Goal: Find specific page/section: Find specific page/section

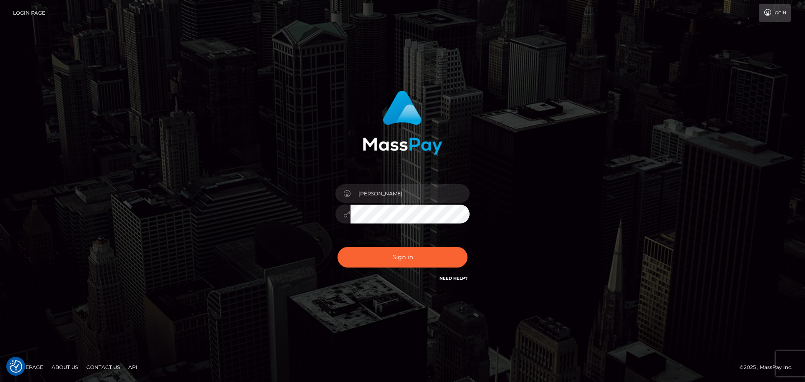
click at [406, 274] on div "Sign in Need Help?" at bounding box center [402, 260] width 147 height 37
click at [399, 257] on button "Sign in" at bounding box center [402, 257] width 130 height 21
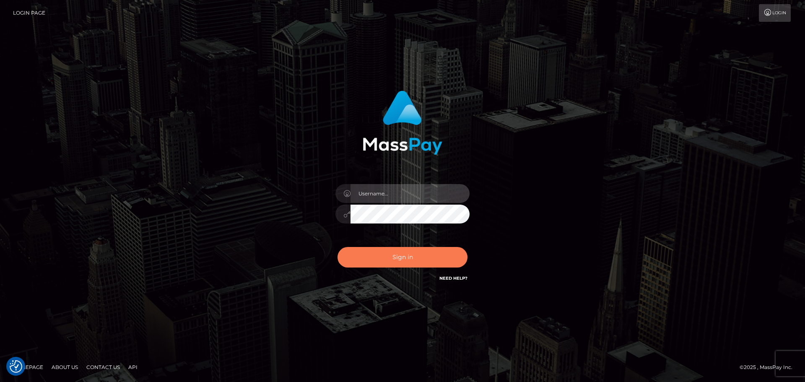
type input "[PERSON_NAME]"
click at [369, 254] on button "Sign in" at bounding box center [402, 257] width 130 height 21
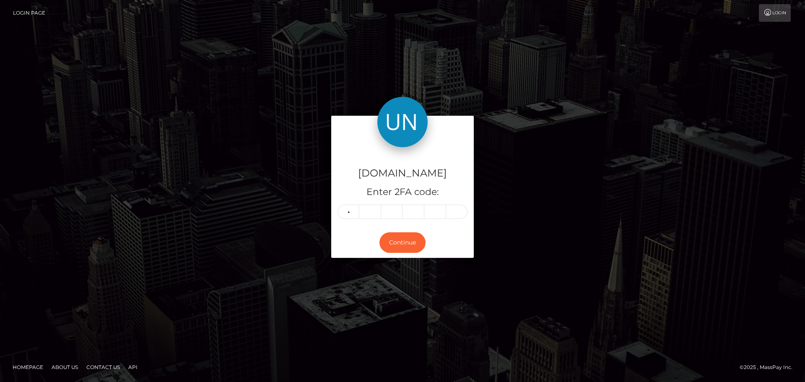
type input "4"
type input "5"
type input "8"
type input "9"
type input "1"
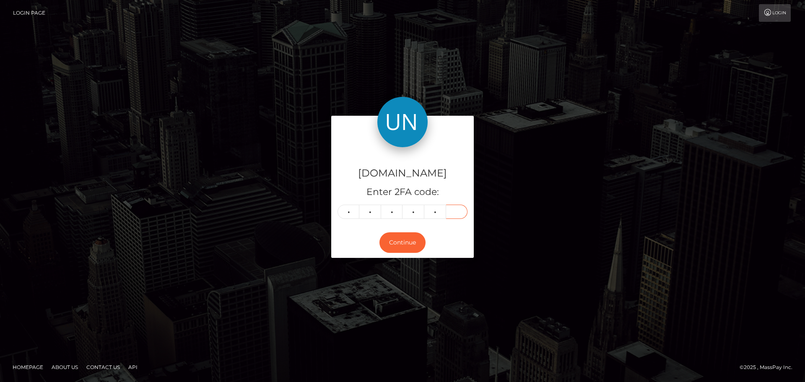
type input "0"
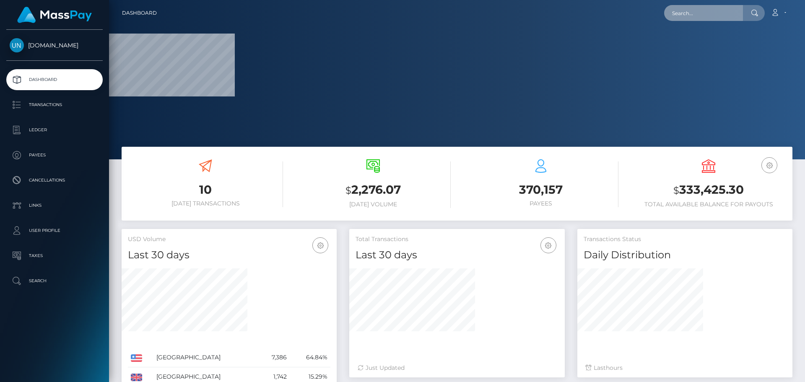
click at [691, 10] on input "text" at bounding box center [703, 13] width 79 height 16
paste input "https://unlockt.me/v/f392bc5039"
type input "https://unlockt.me/v/f392bc5039"
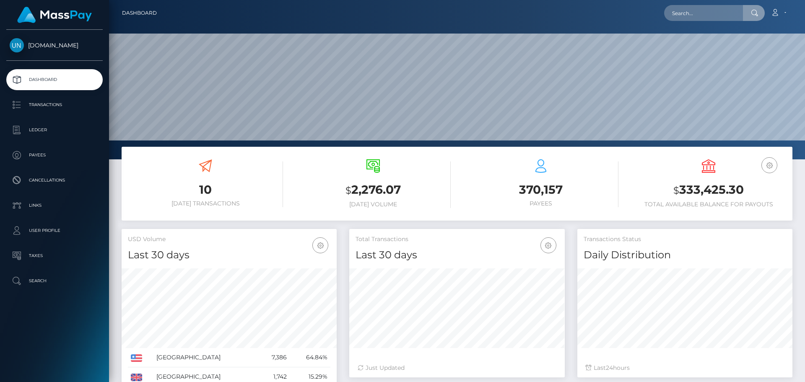
click at [709, 26] on div at bounding box center [457, 79] width 696 height 159
click at [709, 14] on input "text" at bounding box center [703, 13] width 79 height 16
paste input "[EMAIL_ADDRESS][DOMAIN_NAME]"
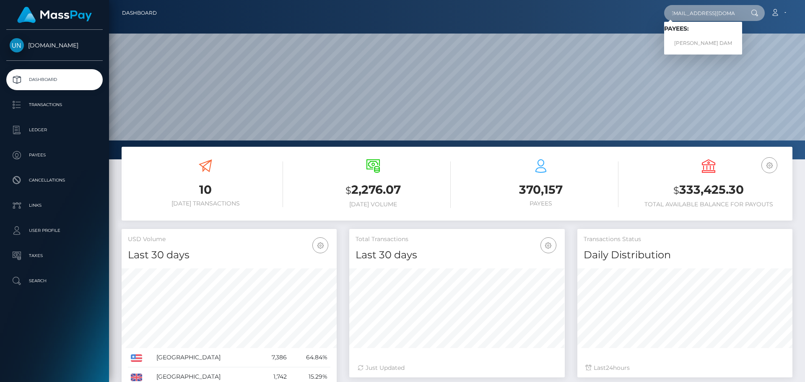
type input "[EMAIL_ADDRESS][DOMAIN_NAME]"
click at [689, 42] on link "KALVIN TUANKIET DAM" at bounding box center [703, 44] width 78 height 16
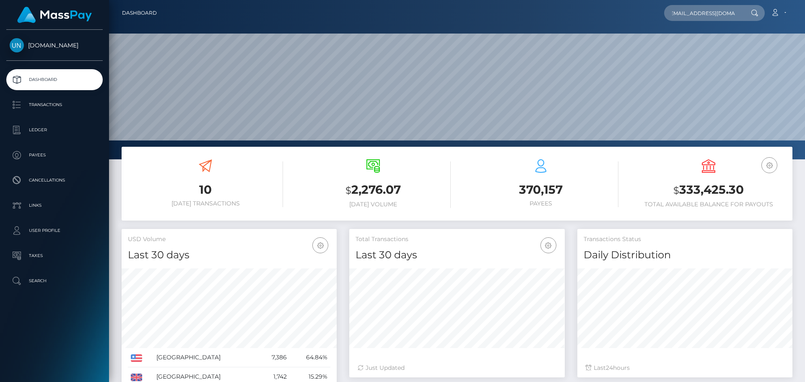
scroll to position [0, 0]
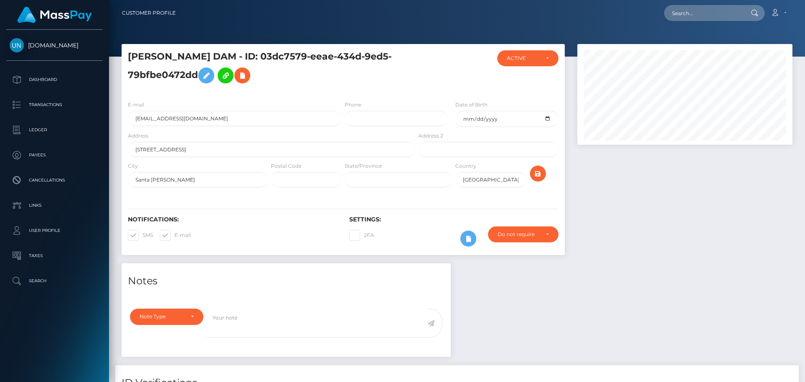
scroll to position [101, 215]
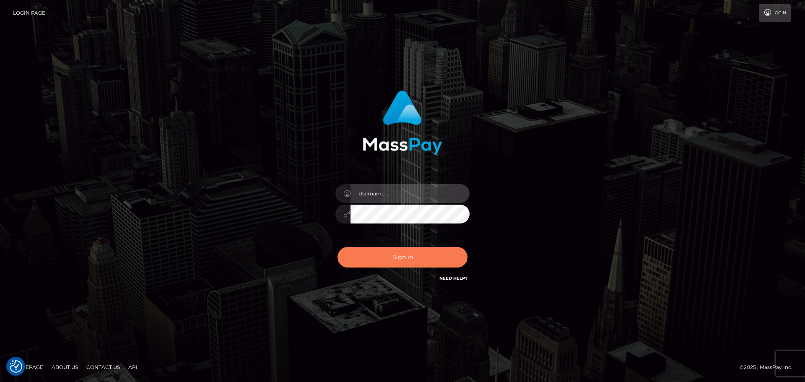
type input "Yassine Slimene"
click at [407, 263] on button "Sign in" at bounding box center [402, 257] width 130 height 21
type input "Yassine Slimene"
click at [417, 262] on button "Sign in" at bounding box center [402, 257] width 130 height 21
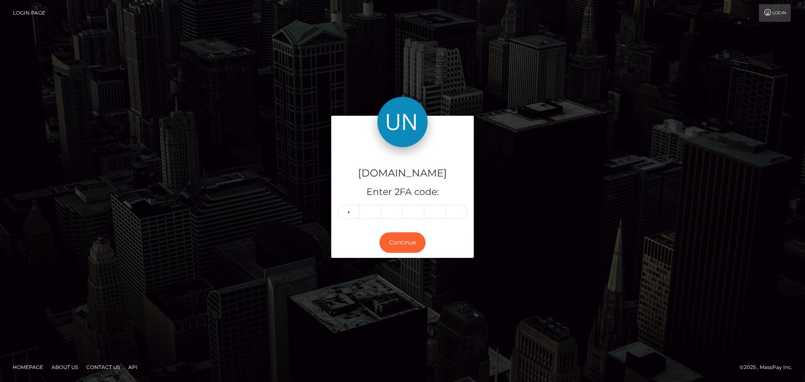
type input "9"
type input "8"
type input "3"
type input "6"
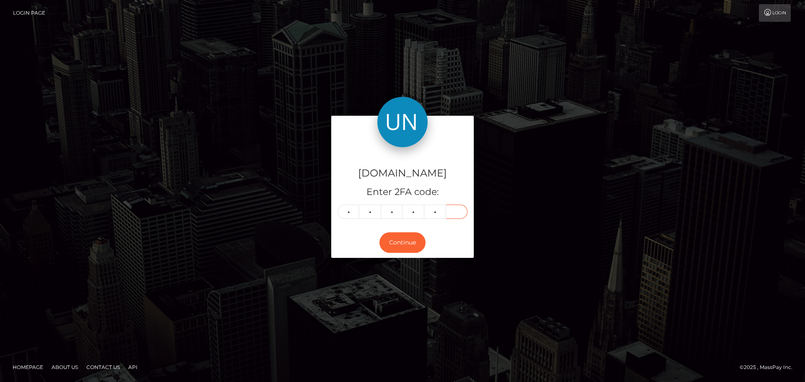
type input "4"
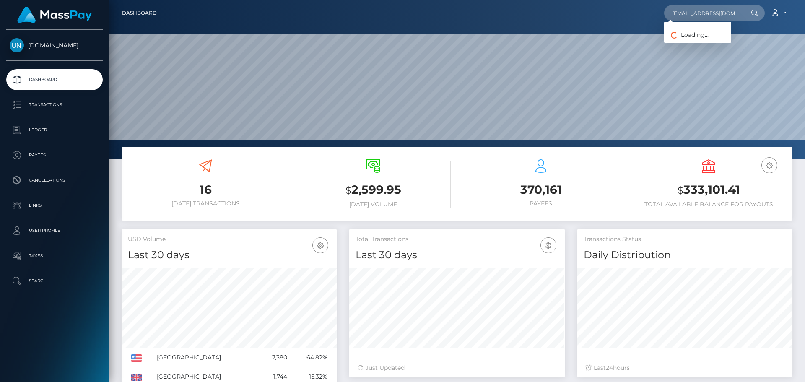
scroll to position [149, 215]
type input "krazieloks213@gmail.com"
click at [691, 43] on link "ROSA ELENA ZAMBRANO" at bounding box center [697, 44] width 67 height 16
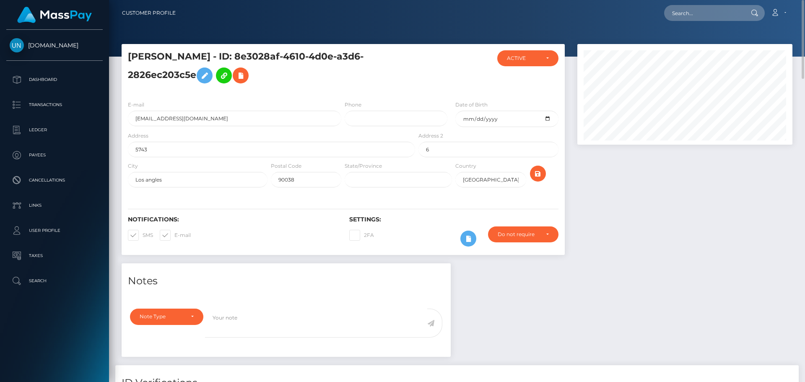
drag, startPoint x: 676, startPoint y: 3, endPoint x: 680, endPoint y: 9, distance: 6.4
click at [677, 4] on nav "Customer Profile Loading... Loading... Account" at bounding box center [457, 13] width 696 height 26
paste input "[EMAIL_ADDRESS][DOMAIN_NAME]"
click at [680, 9] on input "[EMAIL_ADDRESS][DOMAIN_NAME]" at bounding box center [703, 13] width 79 height 16
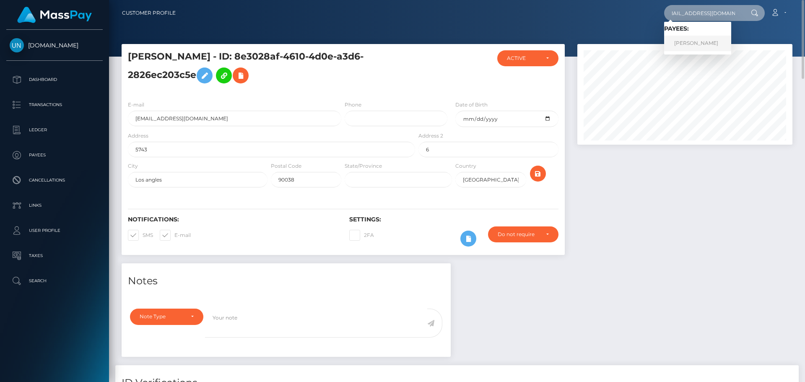
type input "wilsonchloe.101@icloud.com"
click at [684, 44] on link "CHLOE TERESA WILSON" at bounding box center [697, 44] width 67 height 16
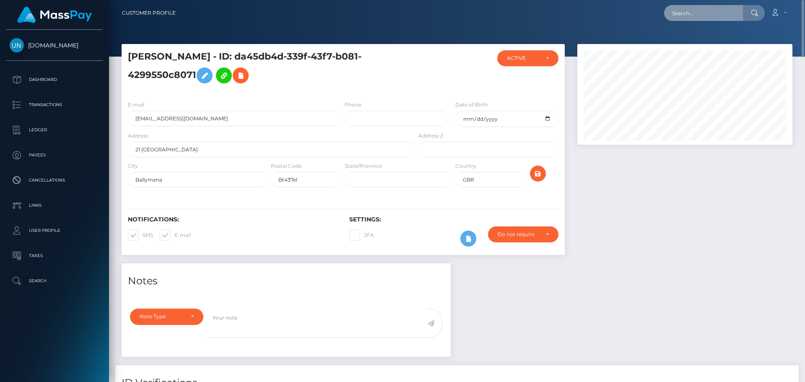
click at [723, 15] on input "text" at bounding box center [703, 13] width 79 height 16
paste input "[EMAIL_ADDRESS][DOMAIN_NAME]"
type input "[EMAIL_ADDRESS][DOMAIN_NAME]"
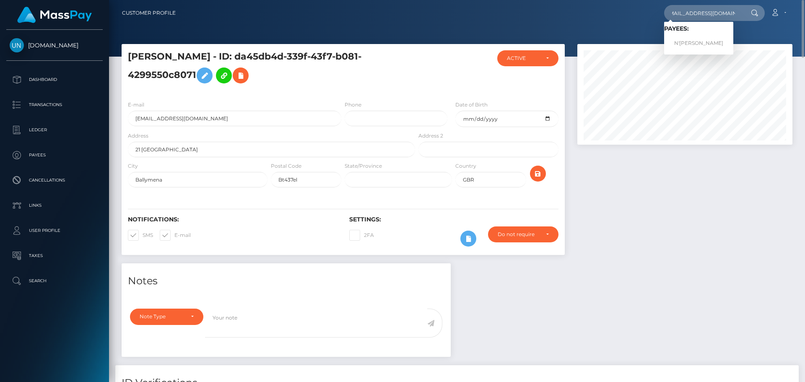
click at [684, 45] on link "N'SHAYLA JOY WRIGHT" at bounding box center [698, 44] width 69 height 16
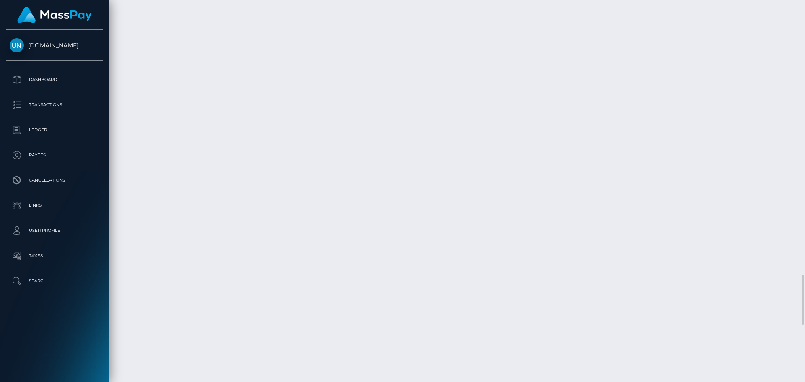
scroll to position [2095, 0]
click at [798, 13] on div at bounding box center [801, 191] width 6 height 382
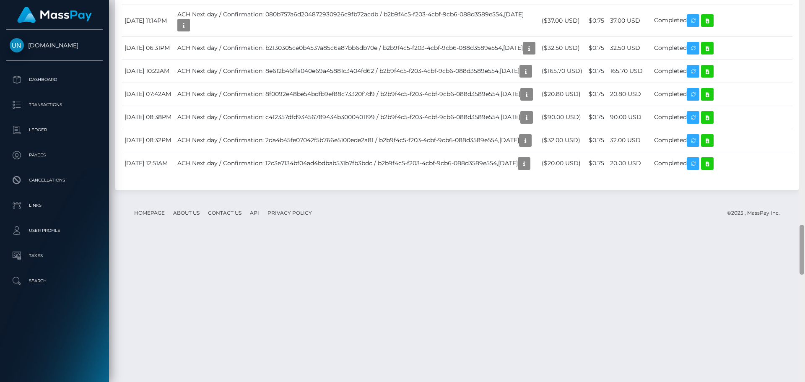
click at [798, 13] on div at bounding box center [801, 191] width 6 height 382
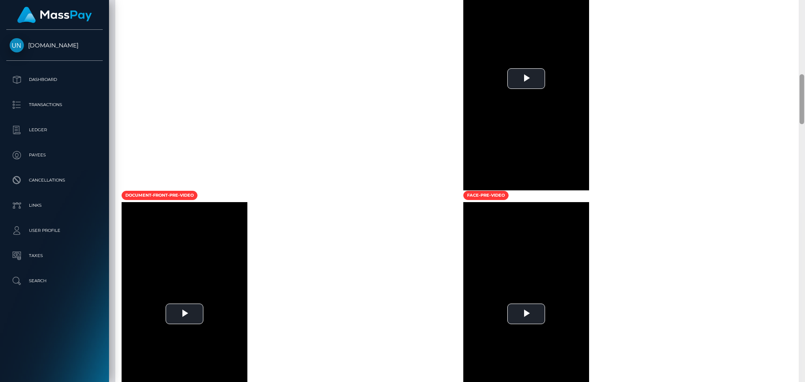
click at [798, 4] on div at bounding box center [801, 191] width 6 height 382
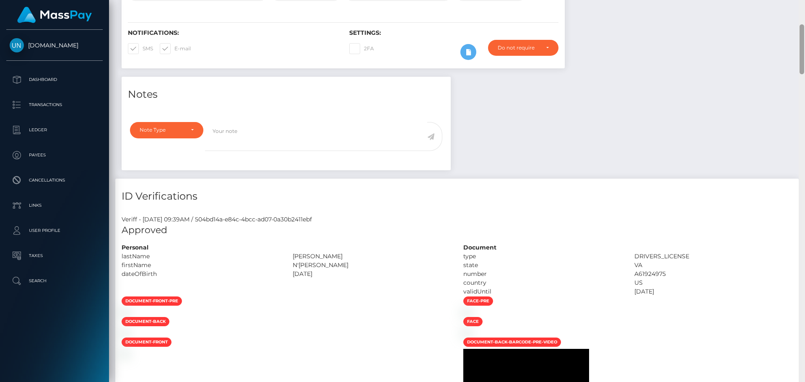
click at [798, 4] on div "Customer Profile Loading... Loading..." at bounding box center [457, 191] width 696 height 382
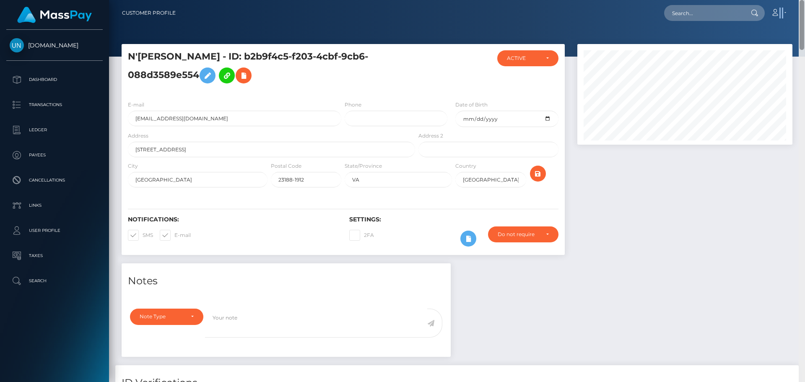
click at [798, 4] on nav "Customer Profile Loading... Loading... Account" at bounding box center [457, 13] width 696 height 26
drag, startPoint x: 643, startPoint y: 4, endPoint x: 702, endPoint y: 19, distance: 60.2
click at [643, 6] on nav "Customer Profile Loading... Loading... Account" at bounding box center [457, 13] width 696 height 26
click at [702, 19] on input "text" at bounding box center [703, 13] width 79 height 16
click at [699, 13] on input "text" at bounding box center [703, 13] width 79 height 16
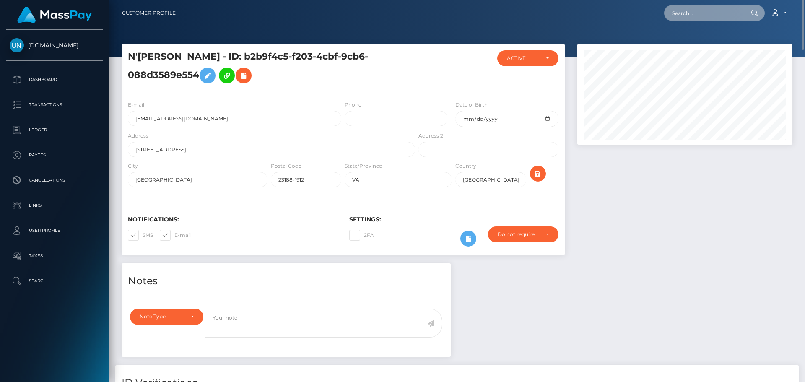
paste input "daniaquintano@icloud.com"
type input "daniaquintano@icloud.com"
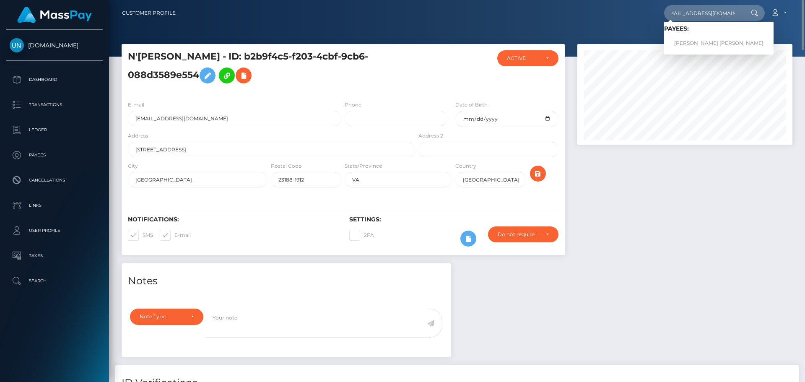
click at [713, 41] on link "DANIA MARIZOL QUINTANO MARTINEZ" at bounding box center [718, 44] width 109 height 16
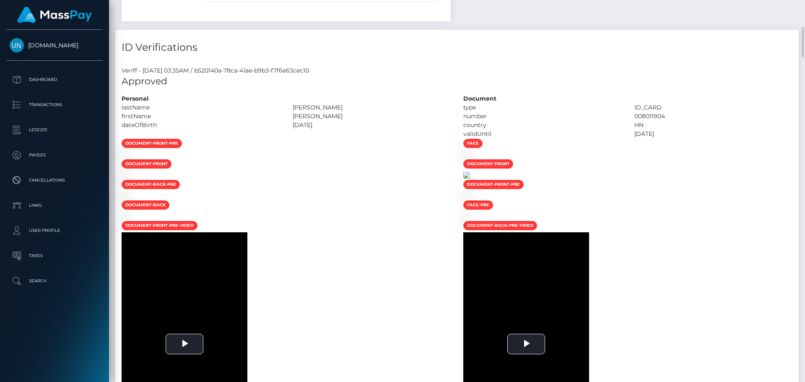
scroll to position [377, 0]
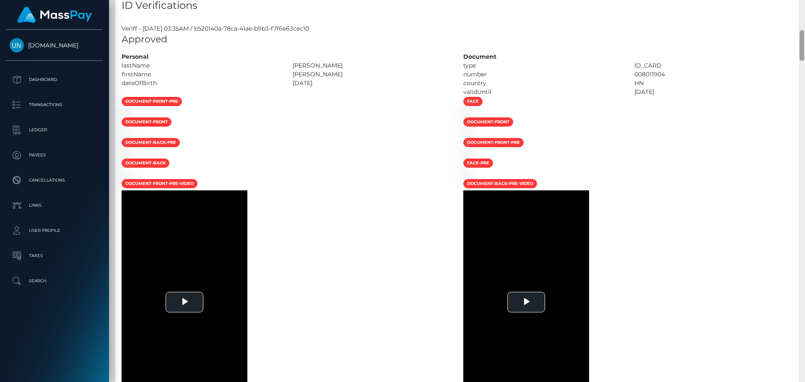
click at [798, 13] on div "Customer Profile Loading... Loading..." at bounding box center [457, 191] width 696 height 382
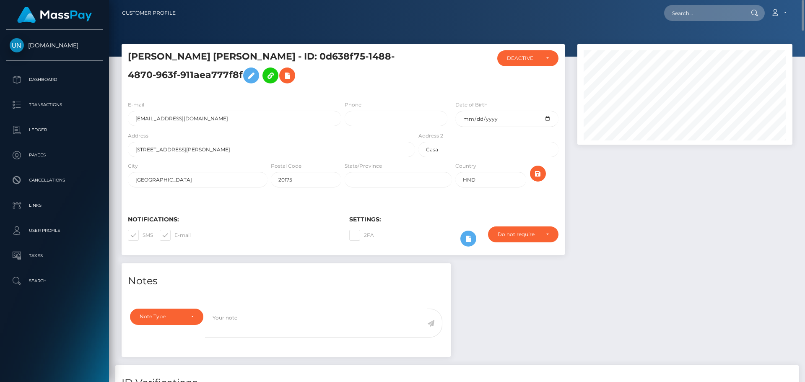
click at [798, 12] on nav "Customer Profile Loading... Loading... Account" at bounding box center [457, 13] width 696 height 26
click at [712, 9] on input "text" at bounding box center [703, 13] width 79 height 16
paste input "gabymichelle22002@gmail.com"
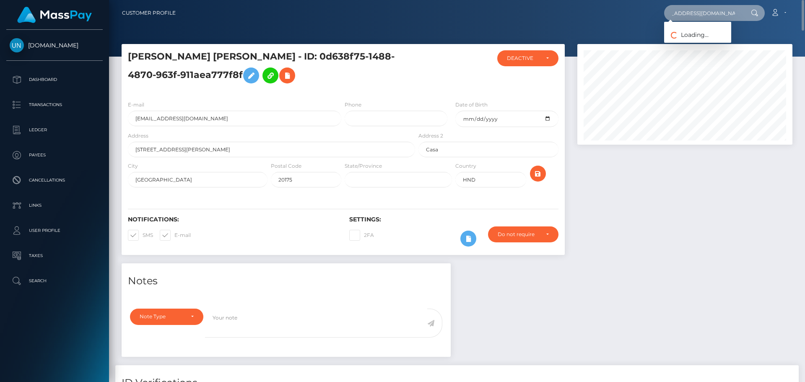
type input "gabymichelle22002@gmail.com"
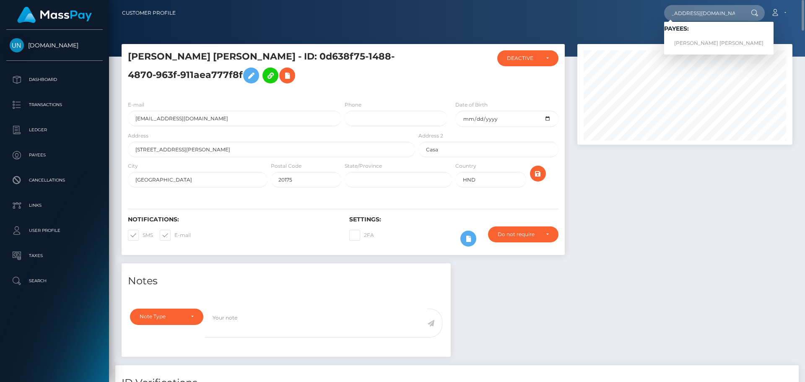
click at [698, 43] on link "GABRIELA MICHELLE MARRERO SOTO" at bounding box center [718, 44] width 109 height 16
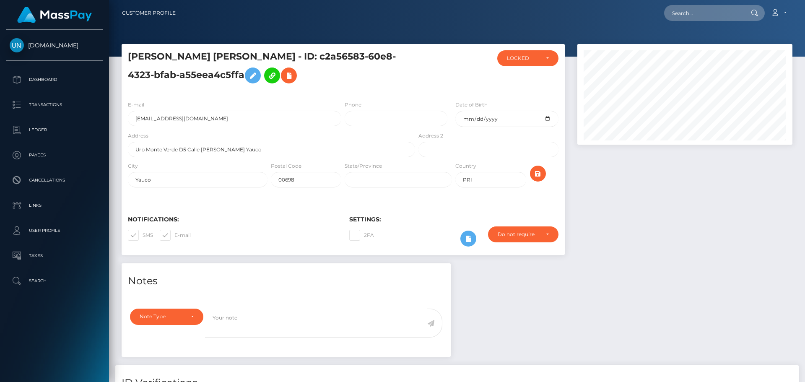
scroll to position [101, 215]
click at [745, 8] on div at bounding box center [754, 13] width 22 height 16
paste input "[EMAIL_ADDRESS][DOMAIN_NAME]"
click at [733, 10] on input "text" at bounding box center [703, 13] width 79 height 16
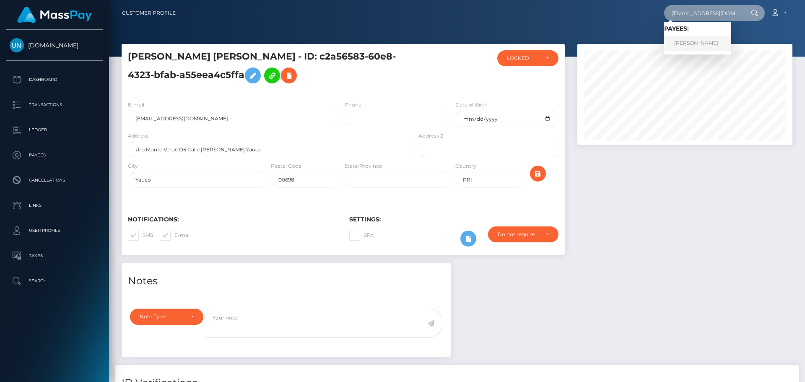
type input "[EMAIL_ADDRESS][DOMAIN_NAME]"
click at [677, 42] on link "ZULIBETT ORTIZ" at bounding box center [697, 44] width 67 height 16
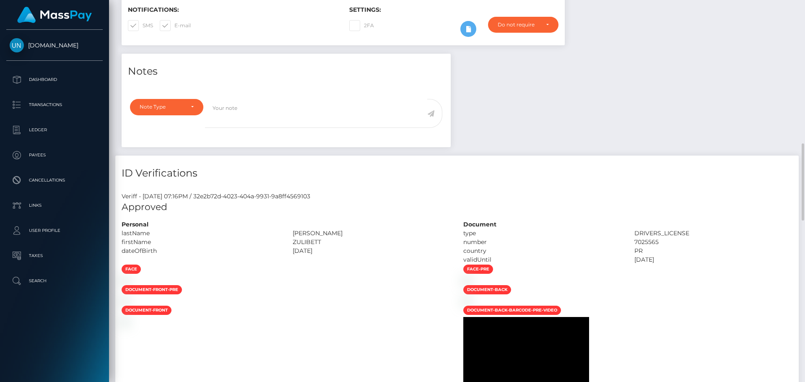
scroll to position [335, 0]
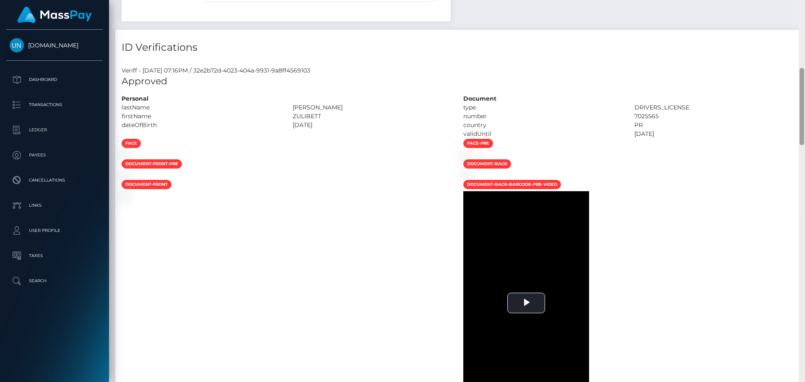
click at [804, 14] on div "Customer Profile Loading... Loading..." at bounding box center [457, 191] width 696 height 382
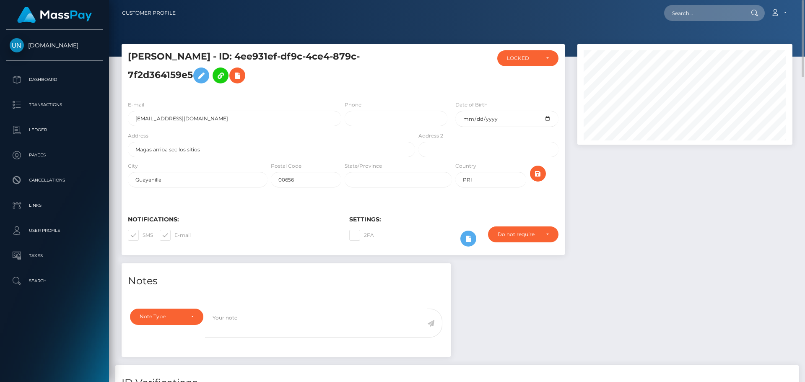
click at [804, 14] on nav "Customer Profile Loading... Loading... Account" at bounding box center [457, 13] width 696 height 26
drag, startPoint x: 662, startPoint y: 15, endPoint x: 687, endPoint y: 23, distance: 26.3
click at [670, 19] on div "Loading... Loading... Account Edit Profile Logout" at bounding box center [486, 13] width 609 height 18
click at [697, 23] on nav "Customer Profile Loading... Loading... Account" at bounding box center [457, 13] width 696 height 26
click at [701, 20] on div "Loading... Loading... Account Edit Profile Logout" at bounding box center [486, 13] width 609 height 18
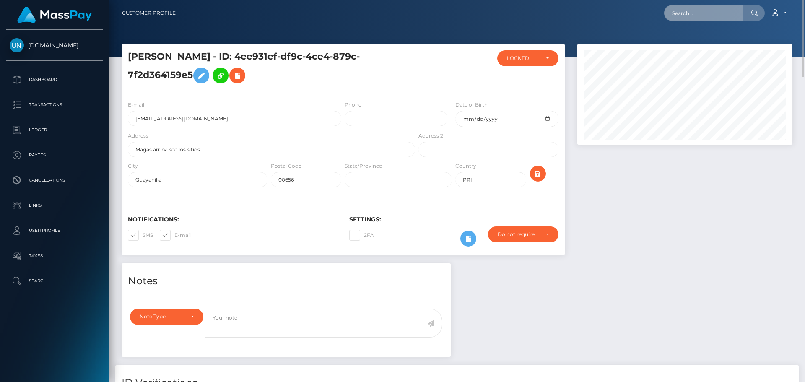
paste input "[EMAIL_ADDRESS][DOMAIN_NAME]"
click at [703, 19] on input "text" at bounding box center [703, 13] width 79 height 16
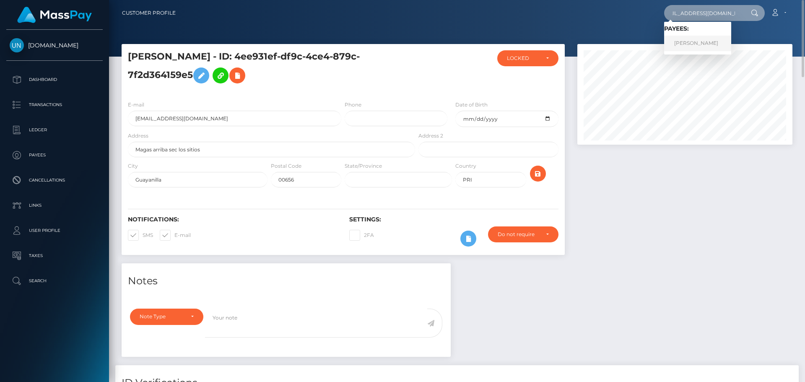
type input "[EMAIL_ADDRESS][DOMAIN_NAME]"
click at [700, 45] on link "EUNISE MELENDEZ SALAS" at bounding box center [697, 44] width 67 height 16
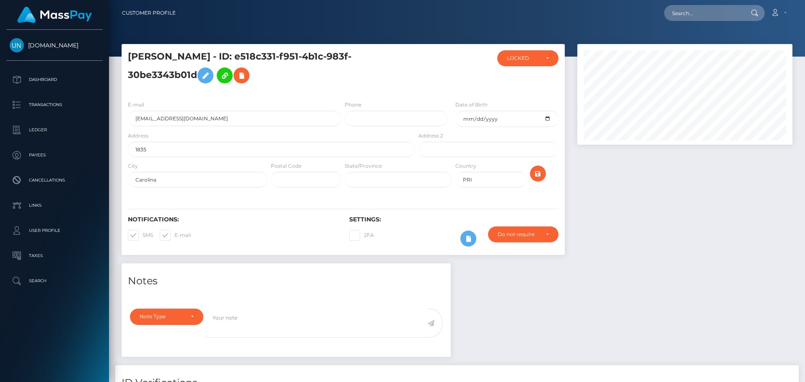
scroll to position [101, 215]
click at [340, 29] on div at bounding box center [457, 28] width 696 height 57
click at [697, 10] on input "text" at bounding box center [703, 13] width 79 height 16
paste input "mjr969@icloud.com"
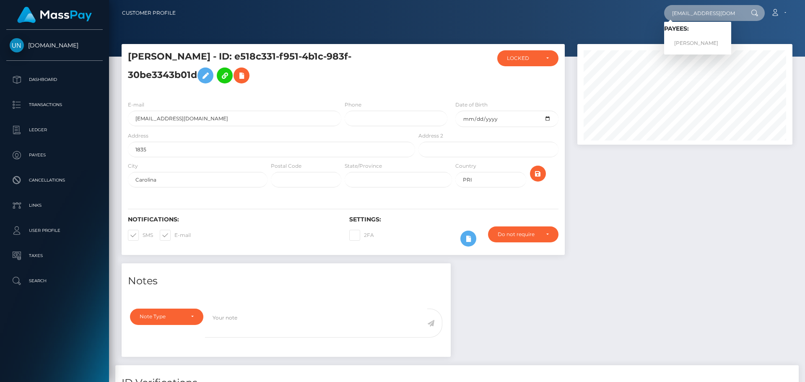
type input "mjr969@icloud.com"
click at [692, 45] on link "MARTAVIS CATREAL CARRANZA" at bounding box center [697, 44] width 67 height 16
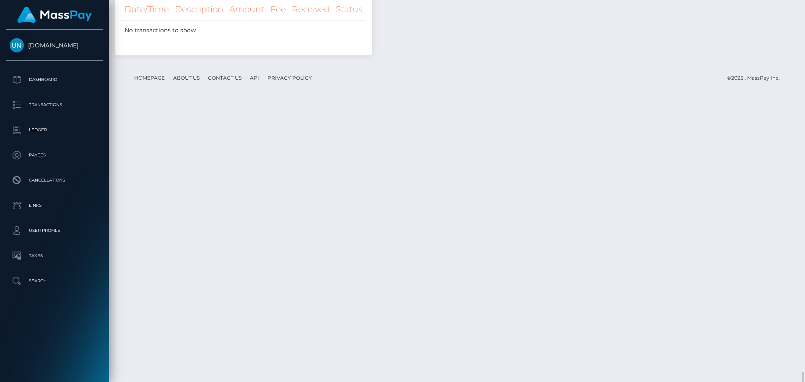
scroll to position [1455, 0]
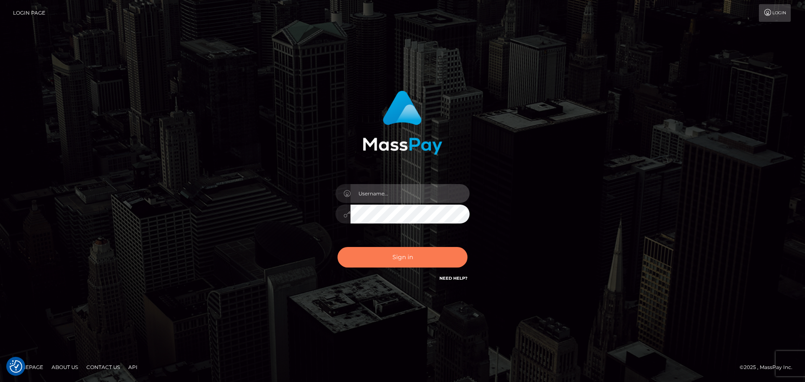
type input "Yassine Slimene"
click at [378, 249] on button "Sign in" at bounding box center [402, 257] width 130 height 21
type input "Yassine Slimene"
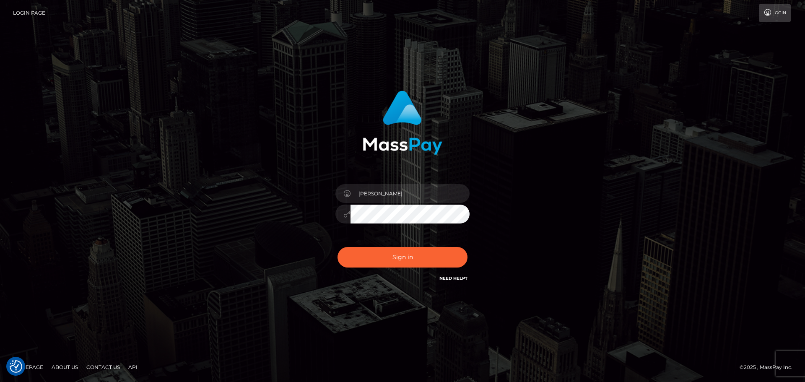
drag, startPoint x: 221, startPoint y: 109, endPoint x: 336, endPoint y: 202, distance: 147.8
click at [220, 110] on div "Yassine Slimene Sign in" at bounding box center [402, 190] width 478 height 213
drag, startPoint x: 384, startPoint y: 281, endPoint x: 399, endPoint y: 245, distance: 39.1
click at [385, 281] on div "Yassine Slimene Sign in" at bounding box center [403, 186] width 220 height 205
click at [399, 245] on div "Sign in Need Help?" at bounding box center [402, 260] width 147 height 37
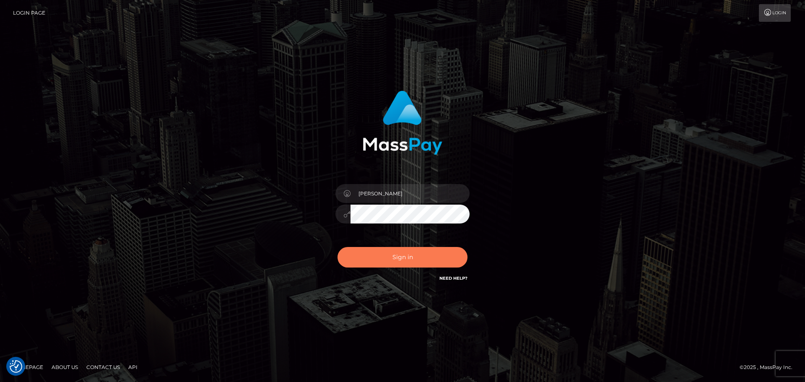
click at [405, 255] on button "Sign in" at bounding box center [402, 257] width 130 height 21
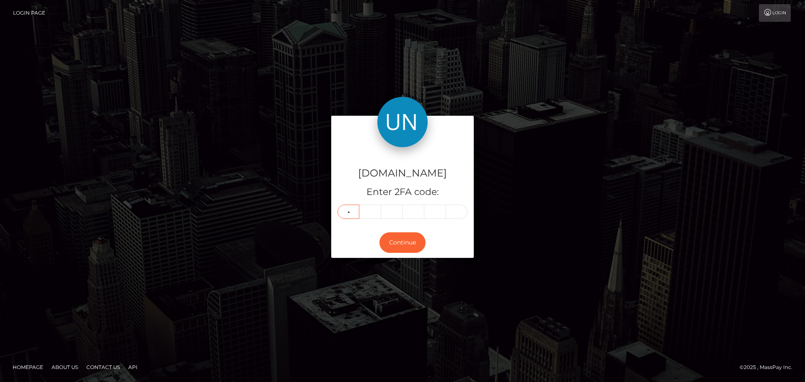
type input "8"
type input "0"
type input "9"
type input "0"
type input "5"
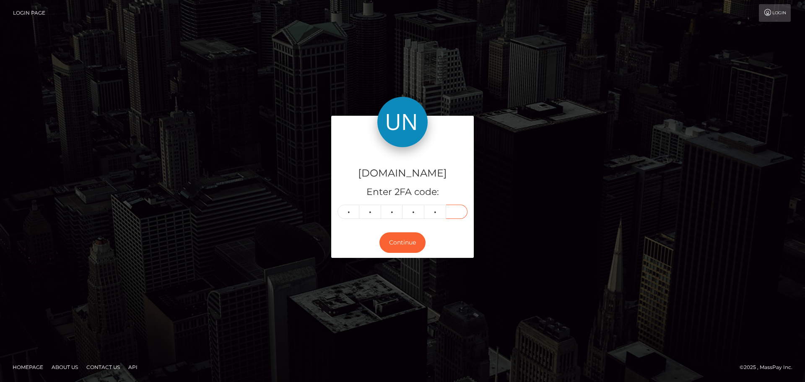
type input "9"
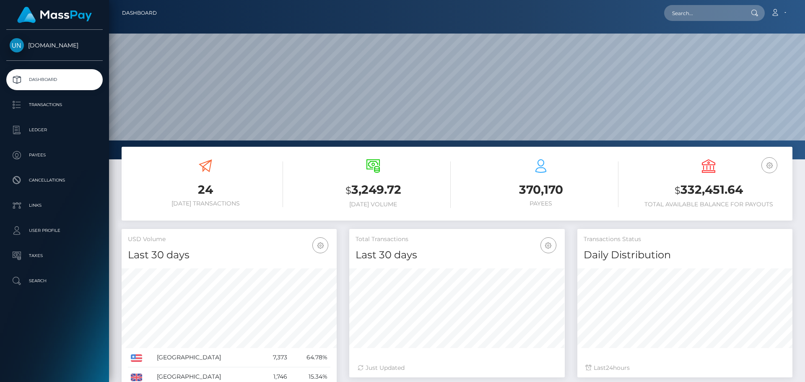
scroll to position [149, 215]
click at [687, 17] on input "text" at bounding box center [703, 13] width 79 height 16
paste input "[EMAIL_ADDRESS][DOMAIN_NAME]"
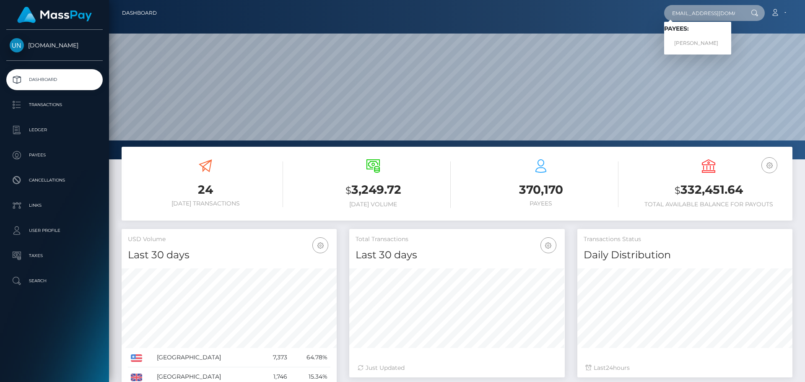
type input "[EMAIL_ADDRESS][DOMAIN_NAME]"
click at [694, 42] on link "KYLEIGH MAE FEDERLINE" at bounding box center [697, 44] width 67 height 16
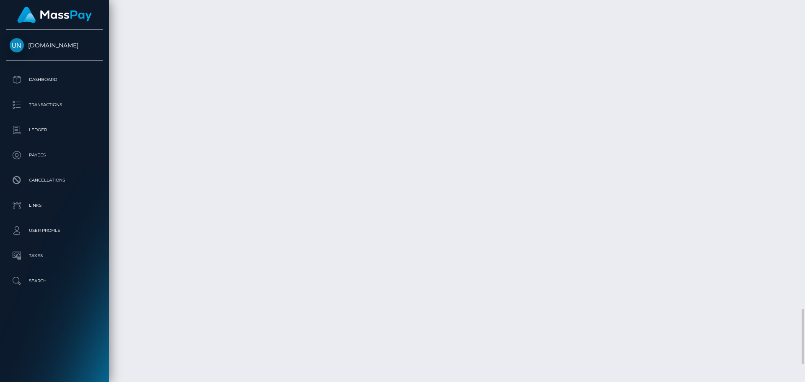
scroll to position [2413, 0]
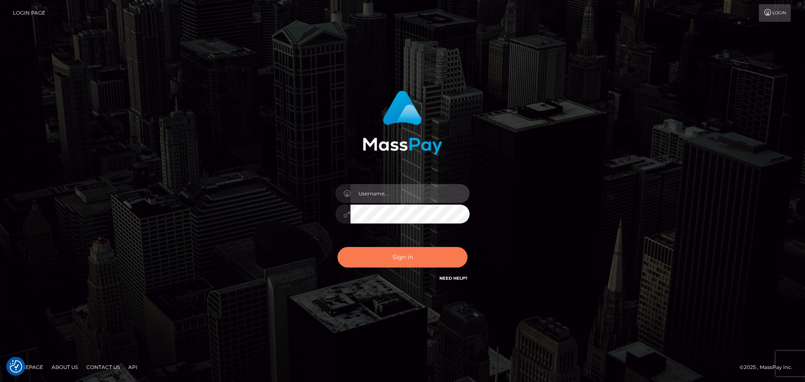
type input "[PERSON_NAME]"
click at [402, 265] on button "Sign in" at bounding box center [402, 257] width 130 height 21
type input "Yassine Slimene"
click at [399, 264] on button "Sign in" at bounding box center [402, 257] width 130 height 21
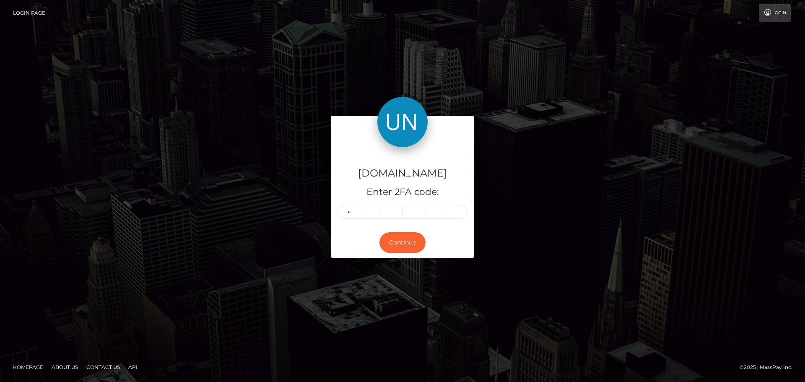
type input "8"
type input "2"
type input "7"
type input "6"
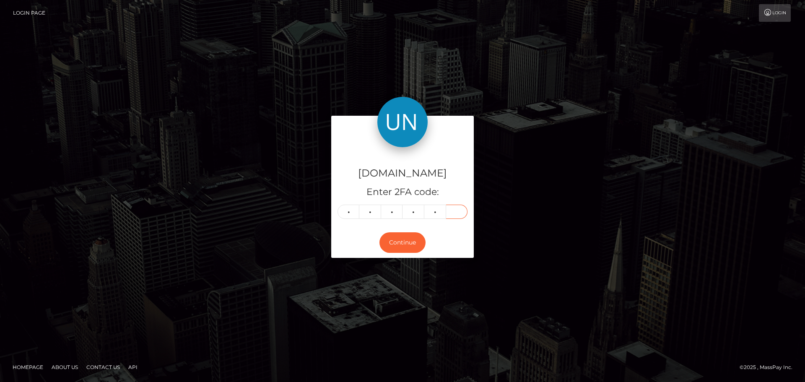
type input "0"
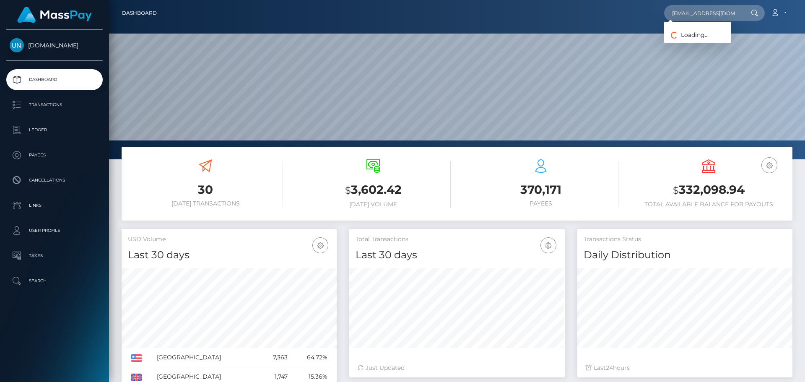
scroll to position [149, 215]
type input "[EMAIL_ADDRESS][DOMAIN_NAME]"
click at [681, 40] on link "NAHIA [PERSON_NAME]" at bounding box center [705, 44] width 83 height 16
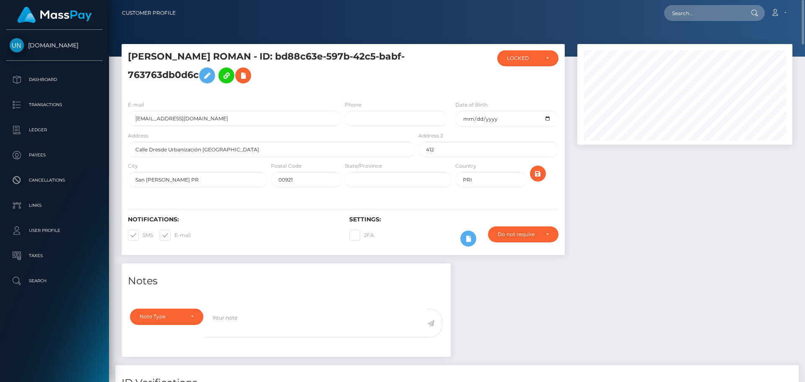
click at [690, 26] on div "Customer Profile Loading... Loading..." at bounding box center [457, 191] width 696 height 382
click at [689, 16] on input "text" at bounding box center [703, 13] width 79 height 16
paste input "seggiosophie@gmail.com"
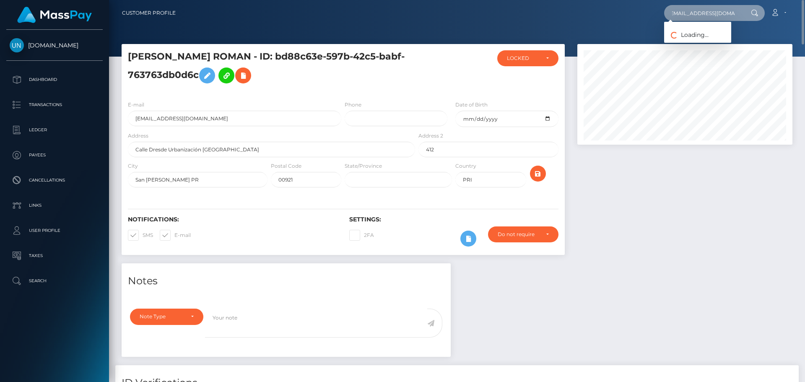
type input "seggiosophie@gmail.com"
click at [706, 43] on link "SOPHIE FREDERICA SEGGIO" at bounding box center [697, 44] width 67 height 16
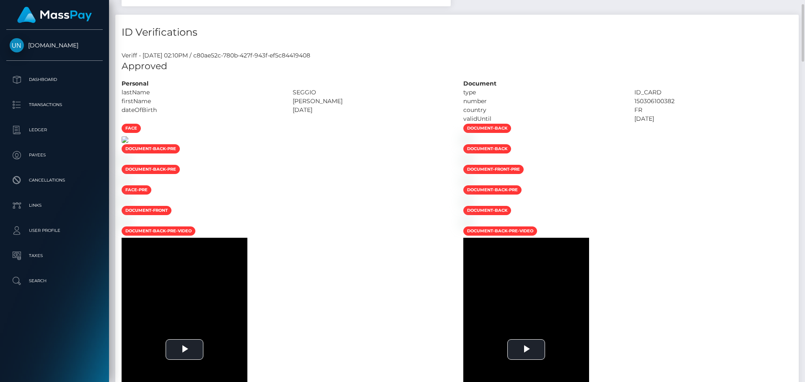
scroll to position [308, 0]
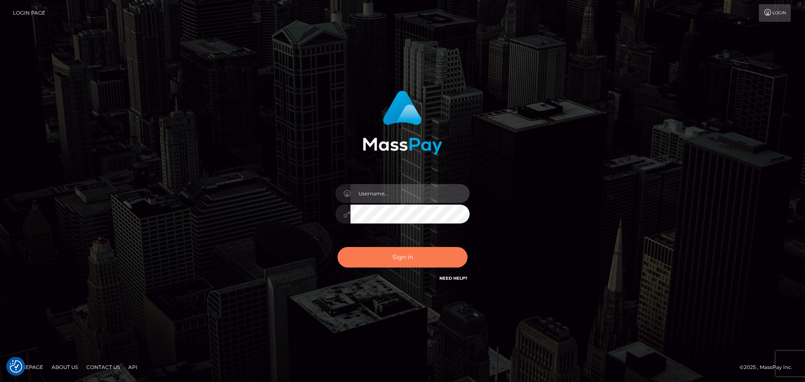
type input "Yassine Slimene"
click at [420, 252] on button "Sign in" at bounding box center [402, 257] width 130 height 21
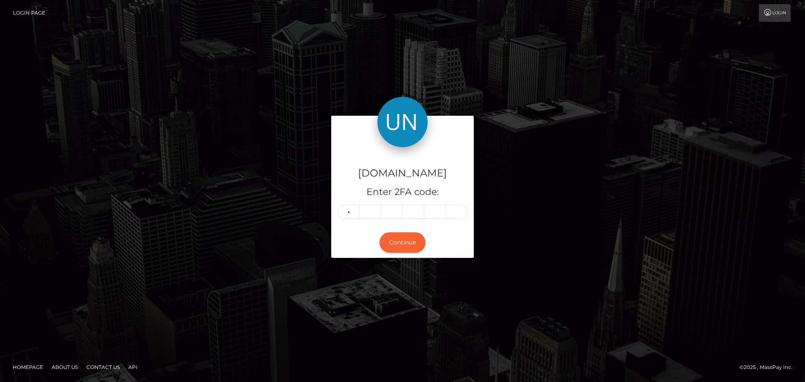
type input "3"
type input "2"
type input "0"
type input "4"
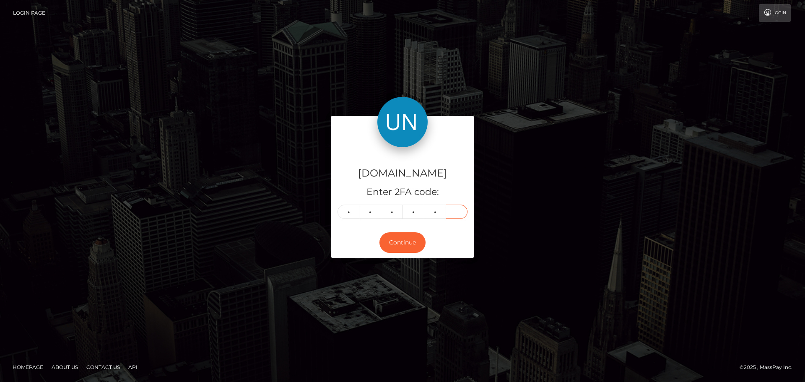
type input "4"
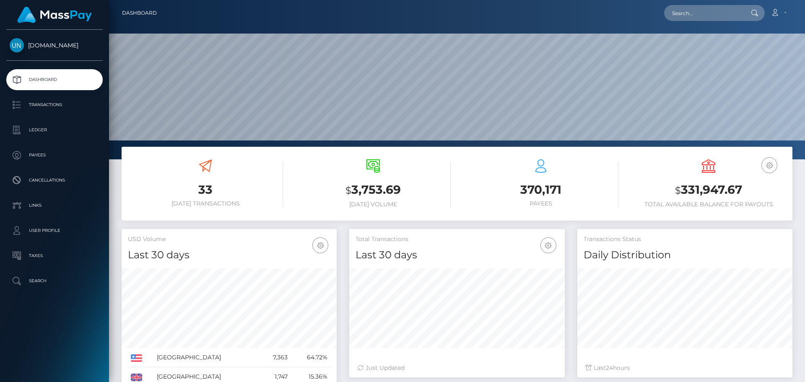
scroll to position [149, 215]
click at [737, 16] on input "text" at bounding box center [703, 13] width 79 height 16
paste input "lennyshkab@gmail.com"
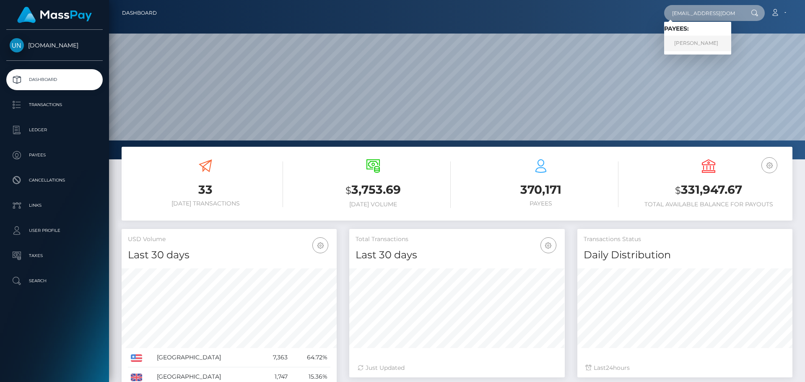
type input "lennyshkab@gmail.com"
click at [694, 41] on link "LENNYSHKA BONILLA MUÑOZ" at bounding box center [697, 44] width 67 height 16
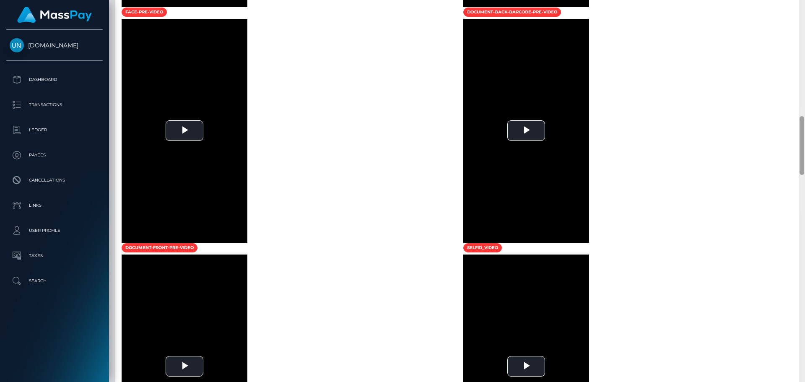
scroll to position [373, 0]
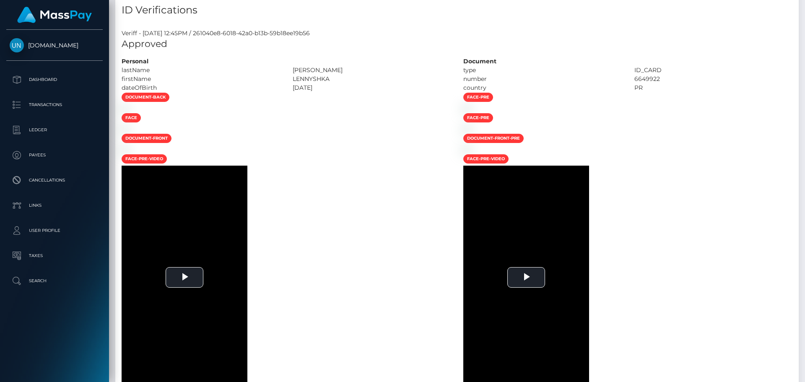
click at [804, 6] on div "Customer Profile Loading... Loading..." at bounding box center [457, 191] width 696 height 382
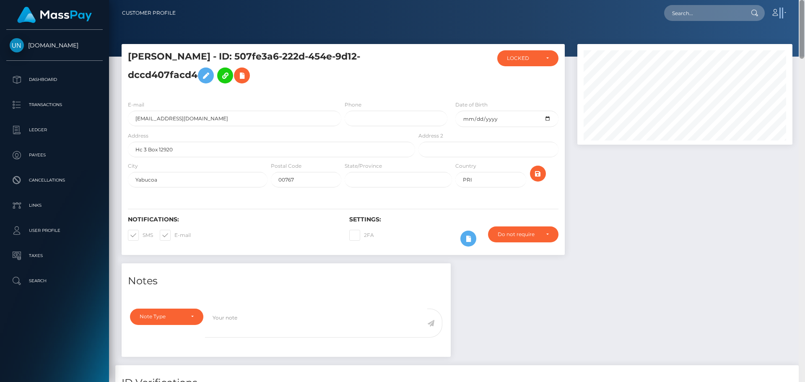
click at [804, 6] on nav "Customer Profile Loading... Loading... Account" at bounding box center [457, 13] width 696 height 26
click at [720, 23] on nav "Customer Profile Loading... Loading... Account" at bounding box center [457, 13] width 696 height 26
click at [704, 5] on input "text" at bounding box center [703, 13] width 79 height 16
paste input "nahir.1214@gmail.com"
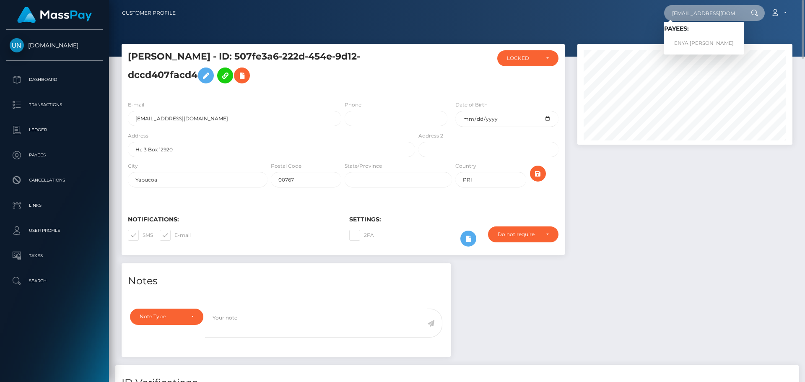
type input "nahir.1214@gmail.com"
click at [685, 46] on link "ENYA NAHIR RODRIGUEZ CASTILLO" at bounding box center [704, 44] width 80 height 16
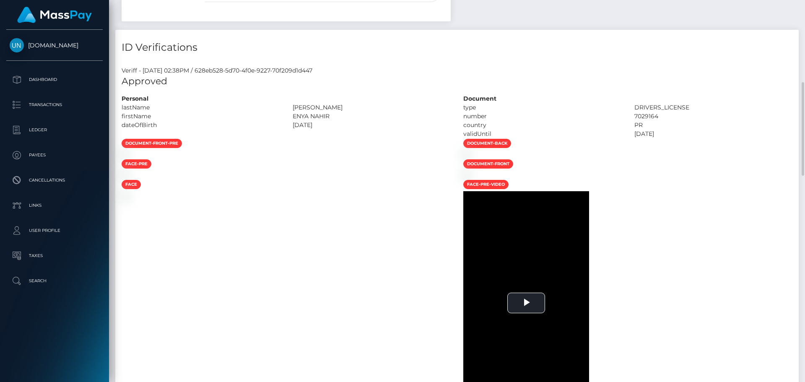
scroll to position [377, 0]
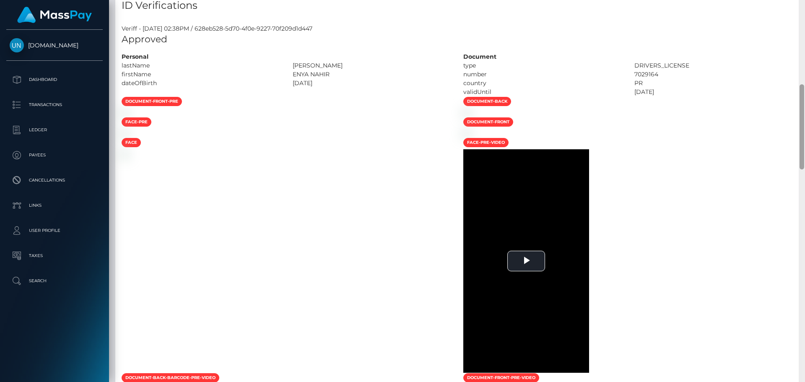
click at [804, 14] on div "Customer Profile Loading... Loading..." at bounding box center [457, 191] width 696 height 382
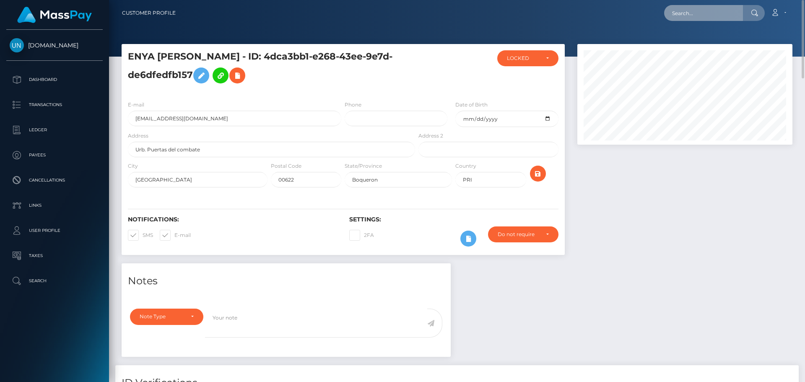
click at [687, 14] on input "text" at bounding box center [703, 13] width 79 height 16
paste input "[EMAIL_ADDRESS][DOMAIN_NAME]"
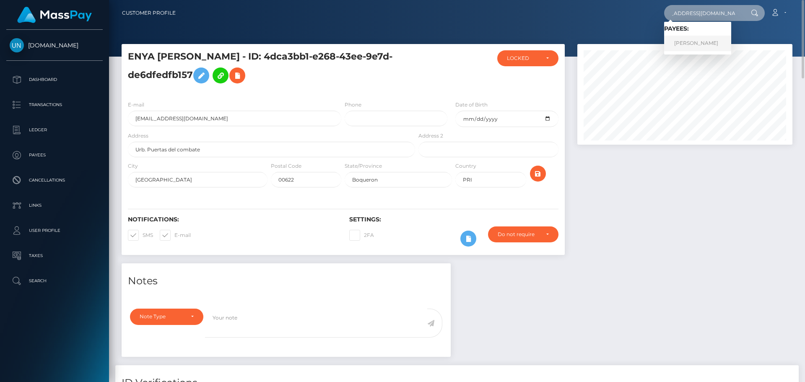
type input "[EMAIL_ADDRESS][DOMAIN_NAME]"
click at [676, 43] on link "MARANGELY CARRERO CARRERO" at bounding box center [697, 44] width 67 height 16
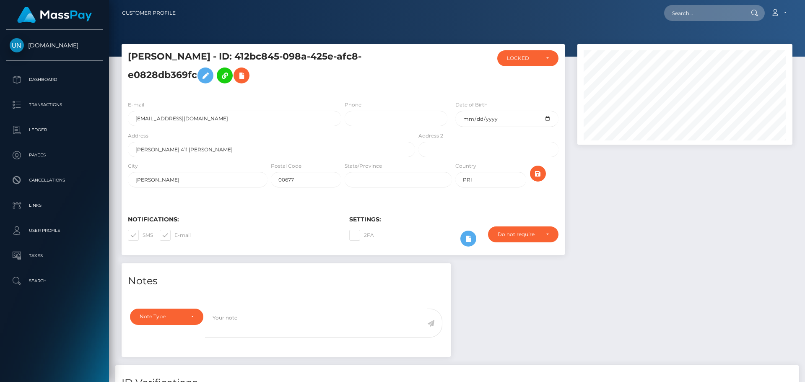
scroll to position [101, 215]
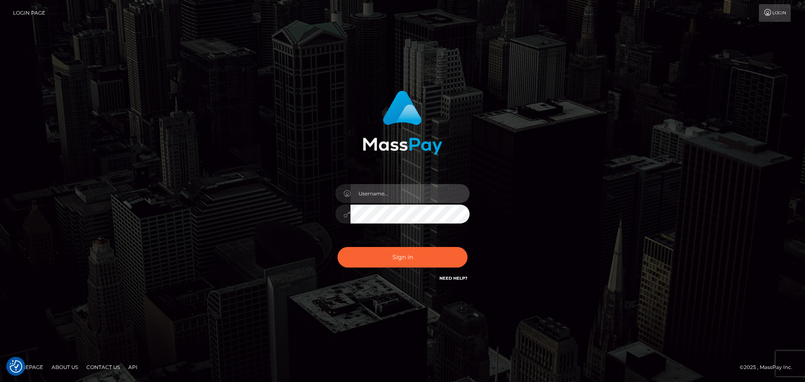
type input "Yassine Slimene"
click at [399, 269] on div "Sign in Need Help?" at bounding box center [402, 260] width 147 height 37
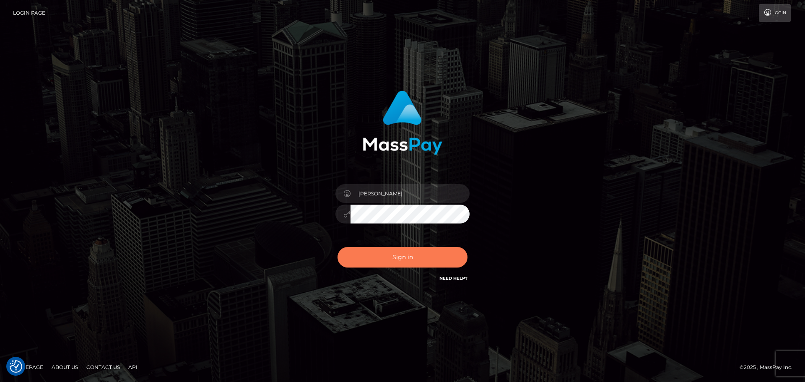
click at [400, 261] on button "Sign in" at bounding box center [402, 257] width 130 height 21
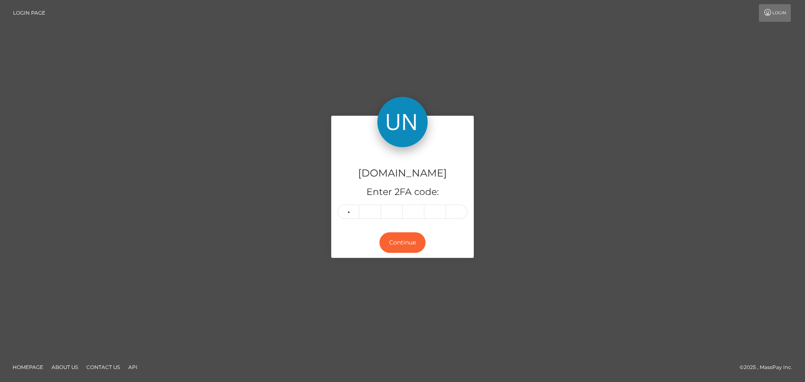
type input "9"
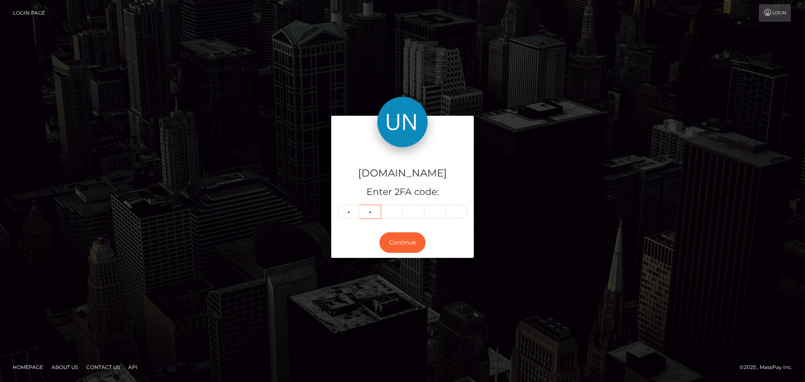
type input "2"
type input "8"
type input "6"
type input "4"
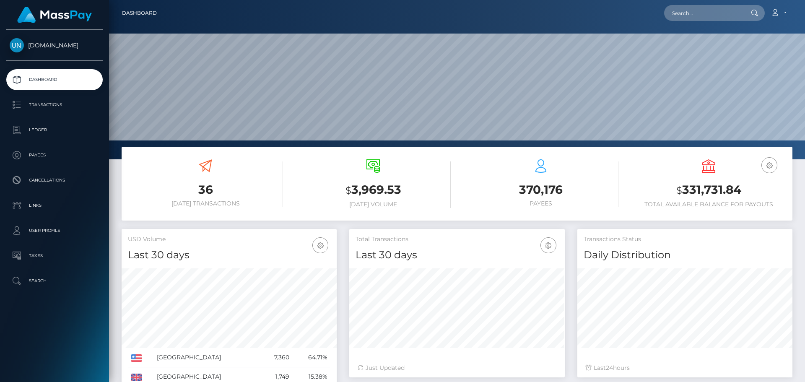
scroll to position [149, 215]
click at [693, 13] on input "text" at bounding box center [703, 13] width 79 height 16
paste input "joa.troche0722@icloud.com"
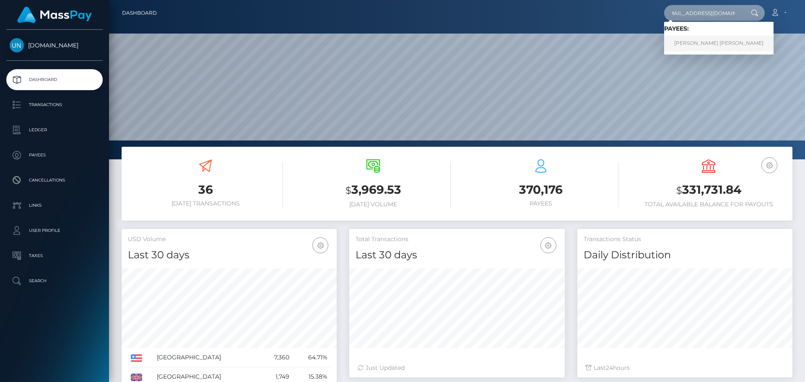
type input "joa.troche0722@icloud.com"
click at [705, 40] on link "JOANN AIDE TROCHE RIVERA" at bounding box center [718, 44] width 109 height 16
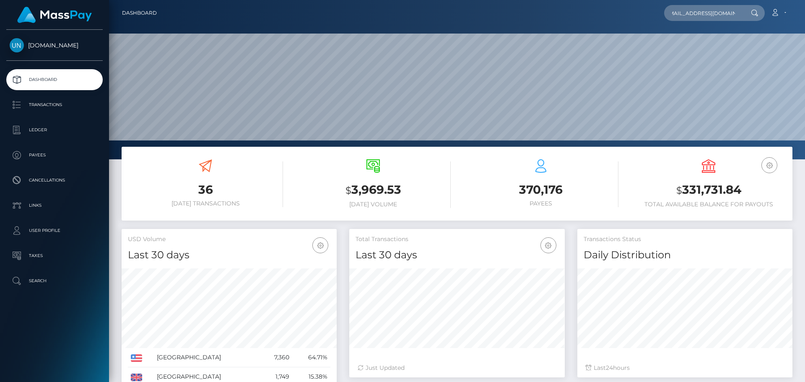
scroll to position [0, 0]
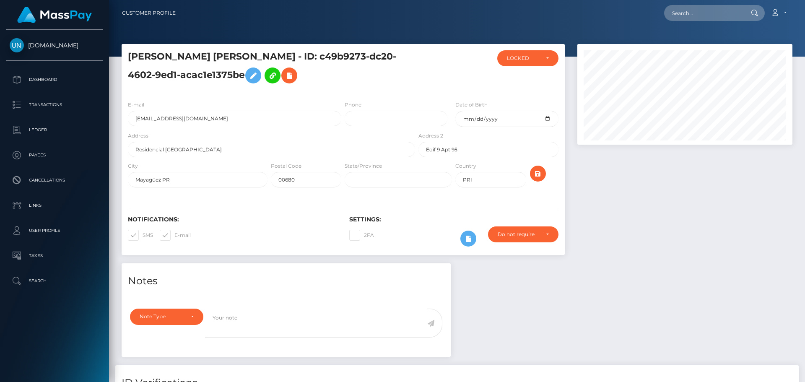
scroll to position [101, 215]
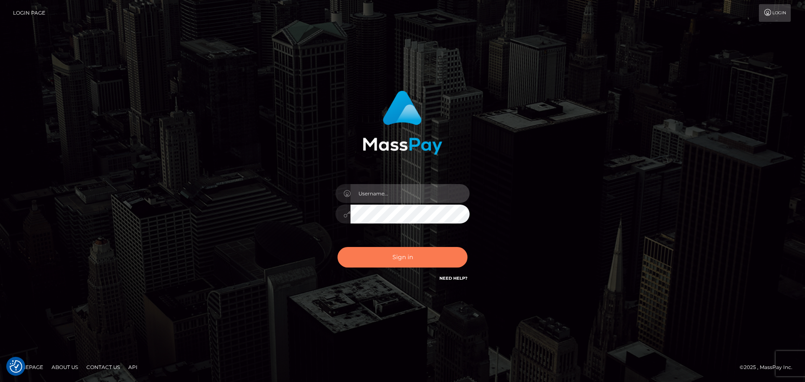
type input "Yassine Slimene"
click at [413, 266] on button "Sign in" at bounding box center [402, 257] width 130 height 21
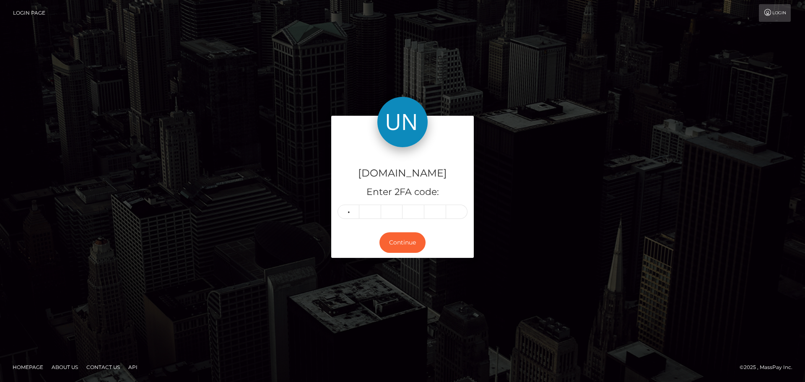
type input "5"
type input "7"
type input "0"
type input "3"
type input "1"
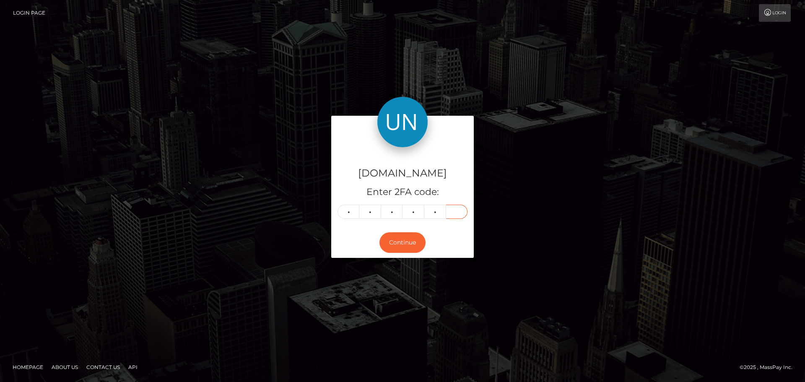
type input "6"
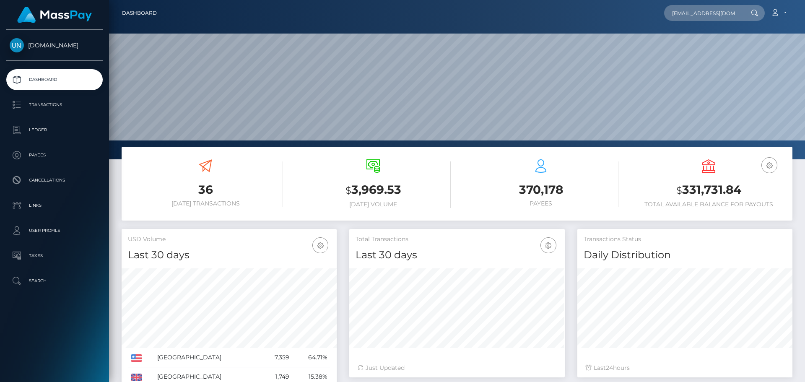
scroll to position [149, 215]
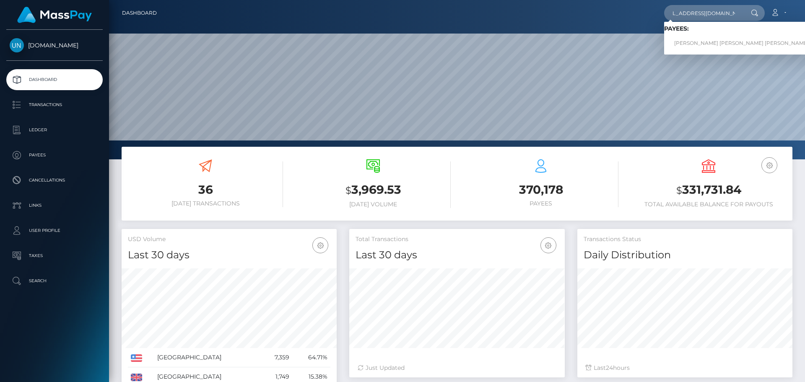
type input "maryclemente518@gmail.com"
click at [692, 41] on link "NOEMI LIZ MARIE CLEMENTE RIVERA" at bounding box center [741, 44] width 155 height 16
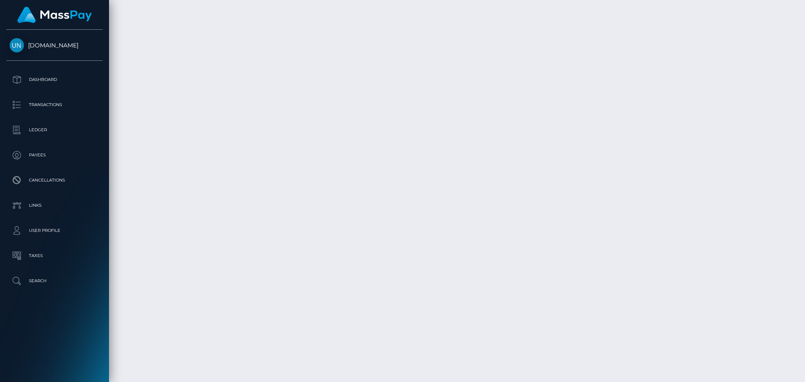
scroll to position [1327, 0]
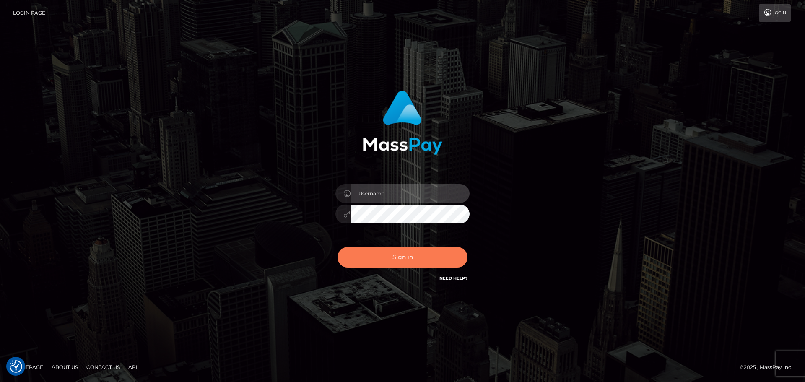
type input "[PERSON_NAME]"
click at [388, 254] on button "Sign in" at bounding box center [402, 257] width 130 height 21
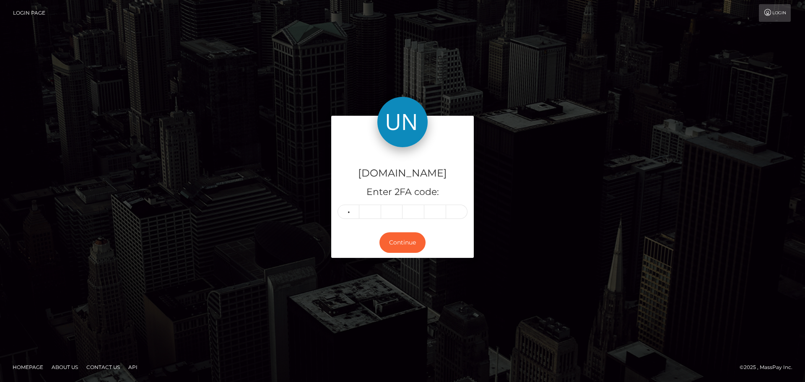
type input "2"
type input "0"
type input "7"
type input "4"
type input "0"
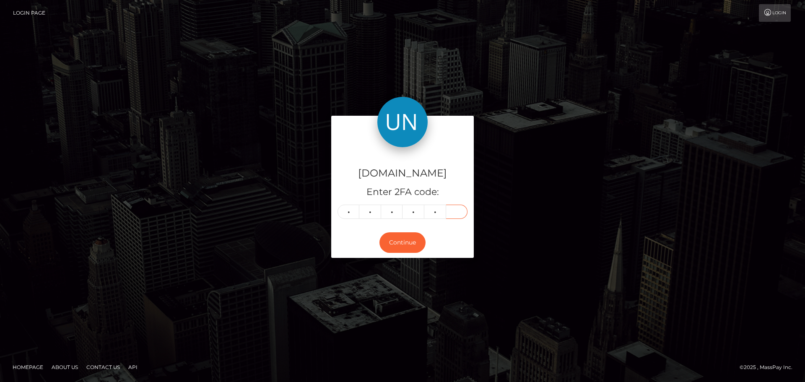
type input "4"
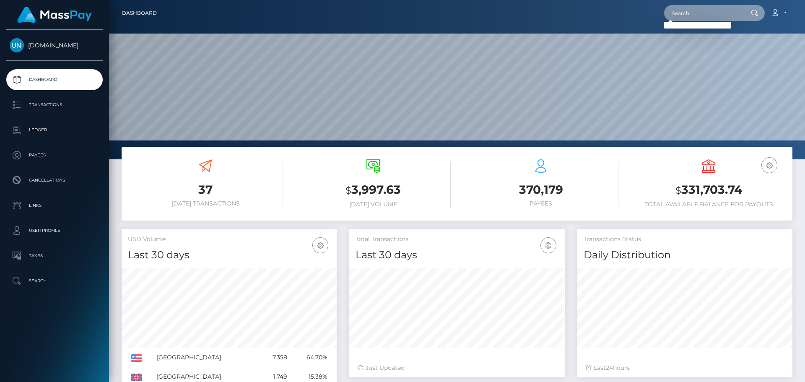
paste input "[PERSON_NAME][EMAIL_ADDRESS][DOMAIN_NAME]"
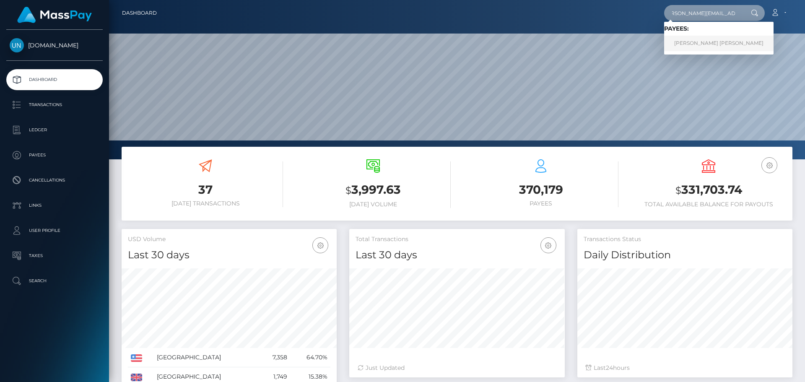
type input "Jacqueline.vlido@gmail.com"
click at [694, 39] on link "JACQUELINE VALIDO ALEJANDRO" at bounding box center [718, 44] width 109 height 16
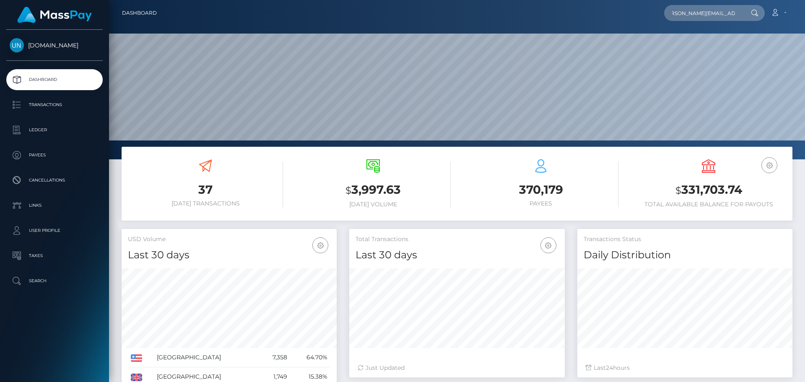
scroll to position [0, 0]
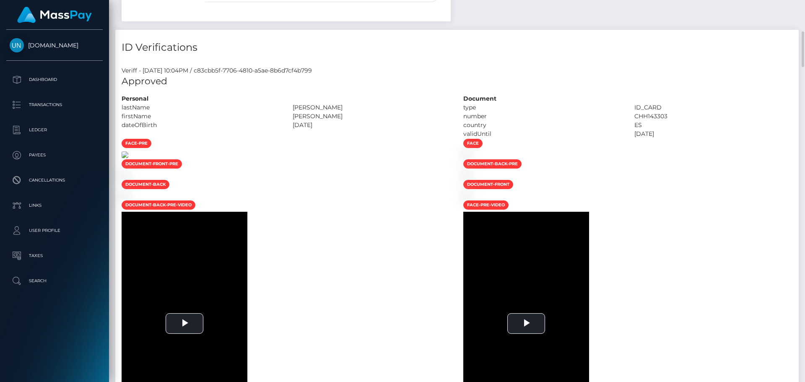
scroll to position [210, 0]
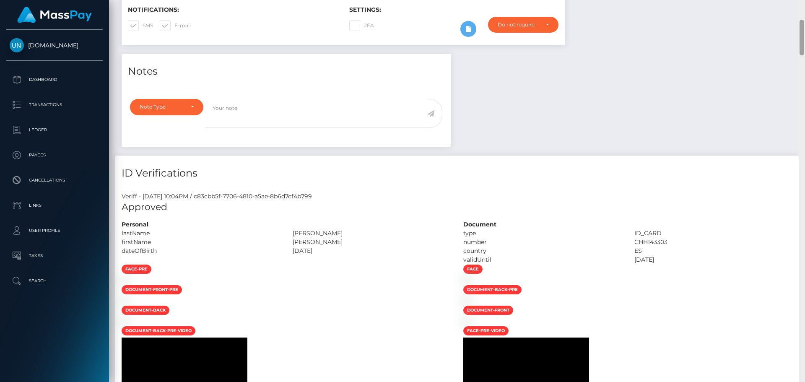
drag, startPoint x: 772, startPoint y: 3, endPoint x: 804, endPoint y: 7, distance: 33.0
click at [804, 7] on div "Customer Profile Loading... Loading..." at bounding box center [457, 191] width 696 height 382
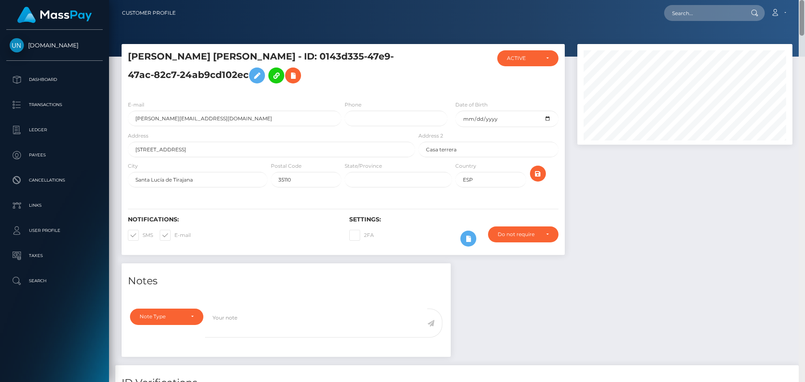
click at [804, 7] on nav "Customer Profile Loading... Loading... Account" at bounding box center [457, 13] width 696 height 26
click at [716, 2] on nav "Customer Profile Loading... Loading... Account" at bounding box center [457, 13] width 696 height 26
click at [716, 4] on div "Loading... Loading... Account Edit Profile Logout" at bounding box center [486, 13] width 609 height 18
click at [716, 5] on div "Loading... Loading... Account Edit Profile Logout" at bounding box center [486, 13] width 609 height 18
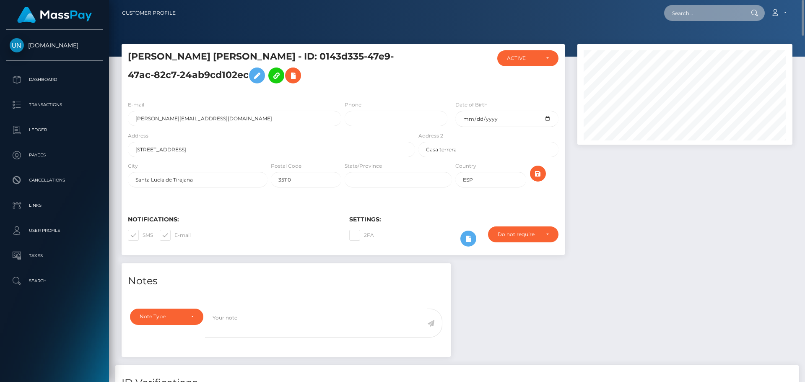
click at [715, 15] on input "text" at bounding box center [703, 13] width 79 height 16
paste input "hbfm7yzkp8@privaterelay.appleid.com"
type input "hbfm7yzkp8@privaterelay.appleid.com"
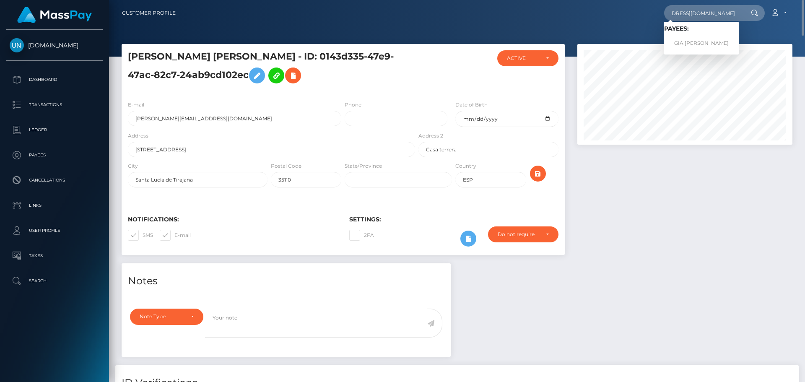
click at [708, 45] on link "GIA JOHANY VARGAS REYES" at bounding box center [701, 44] width 75 height 16
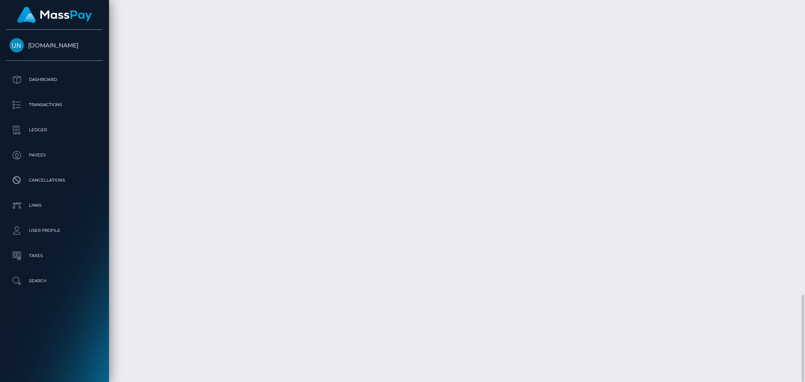
scroll to position [1540, 0]
click at [804, 3] on div at bounding box center [801, 191] width 6 height 382
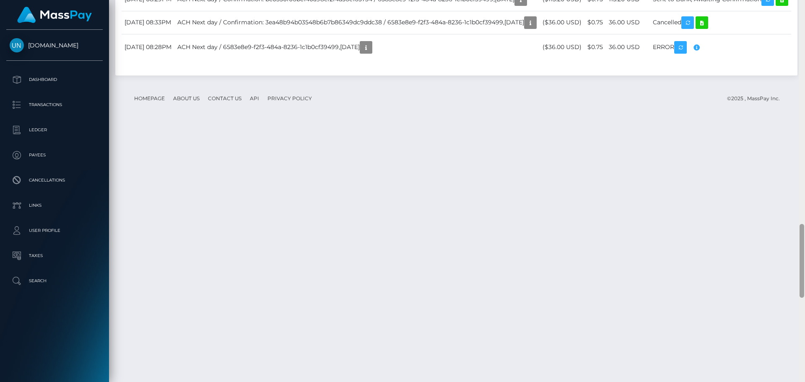
click at [804, 4] on div at bounding box center [801, 191] width 6 height 382
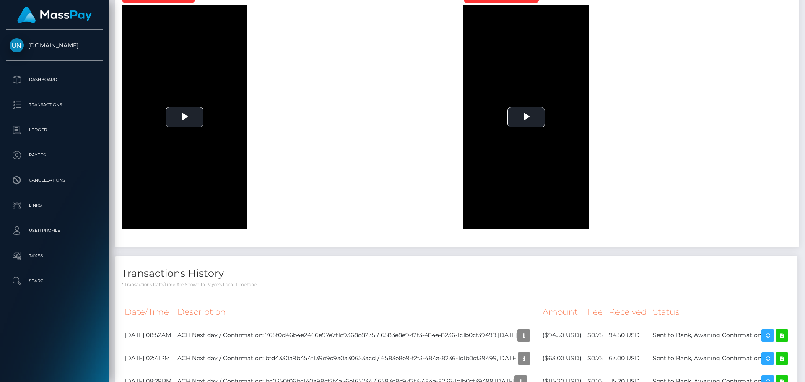
drag, startPoint x: 804, startPoint y: 4, endPoint x: 782, endPoint y: 1, distance: 21.6
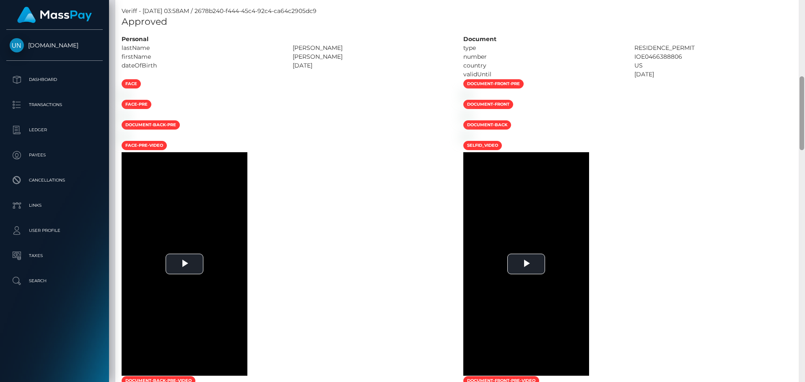
click at [804, 1] on div "Customer Profile Loading... Loading..." at bounding box center [457, 191] width 696 height 382
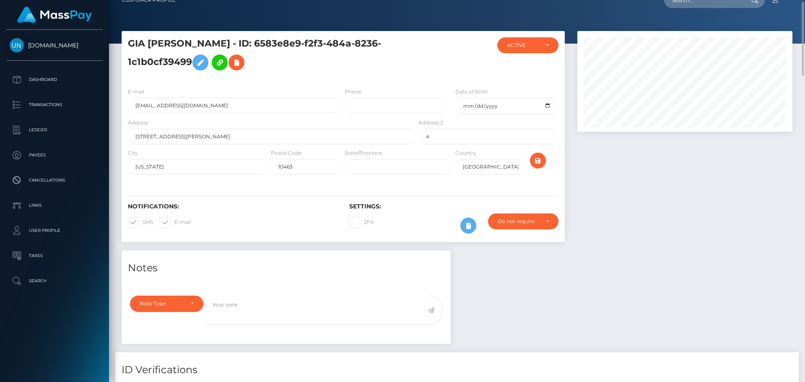
click at [803, 2] on nav "Customer Profile Loading... Loading... Account" at bounding box center [457, 0] width 696 height 26
click at [727, 3] on input "text" at bounding box center [703, 0] width 79 height 16
paste input "vega800r@gmail.com"
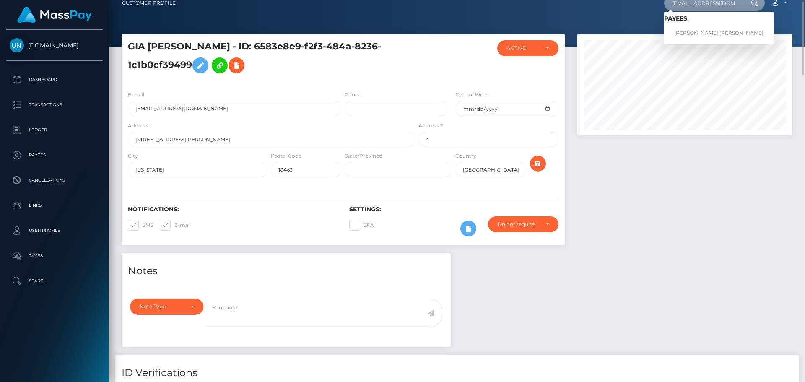
type input "vega800r@gmail.com"
click at [704, 36] on link "ASHLEY VEGA AGOSTO" at bounding box center [718, 34] width 109 height 16
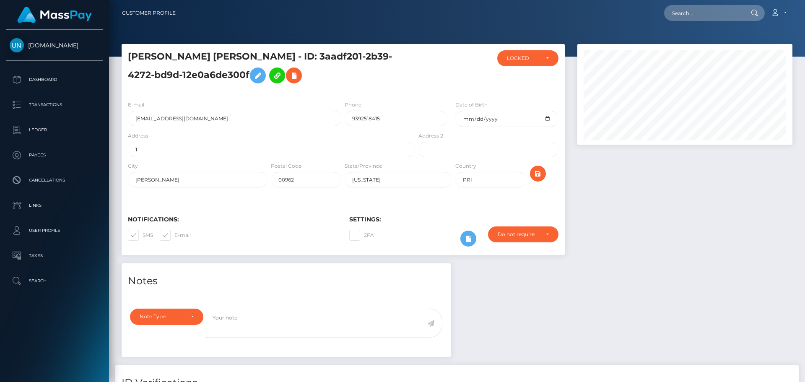
scroll to position [101, 215]
click at [699, 12] on input "text" at bounding box center [703, 13] width 79 height 16
paste input "[EMAIL_ADDRESS][DOMAIN_NAME]"
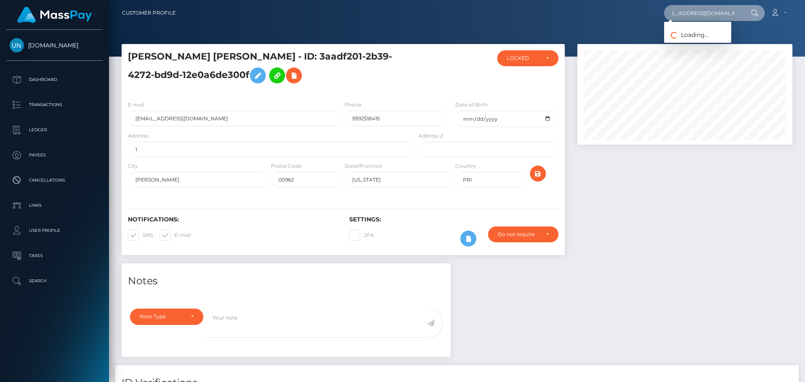
type input "[EMAIL_ADDRESS][DOMAIN_NAME]"
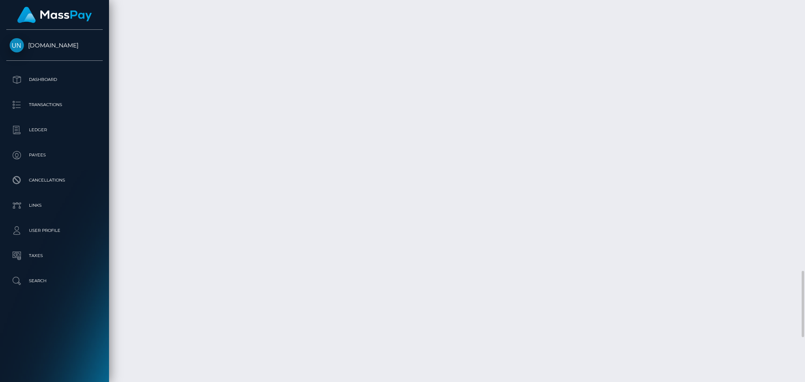
scroll to position [1807, 0]
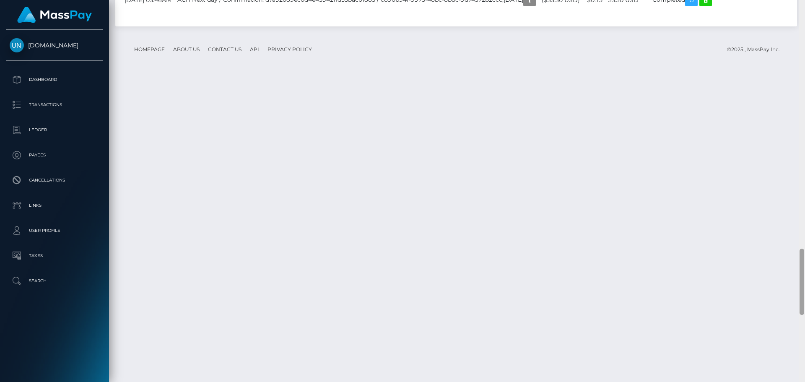
click at [804, 7] on div at bounding box center [801, 191] width 6 height 382
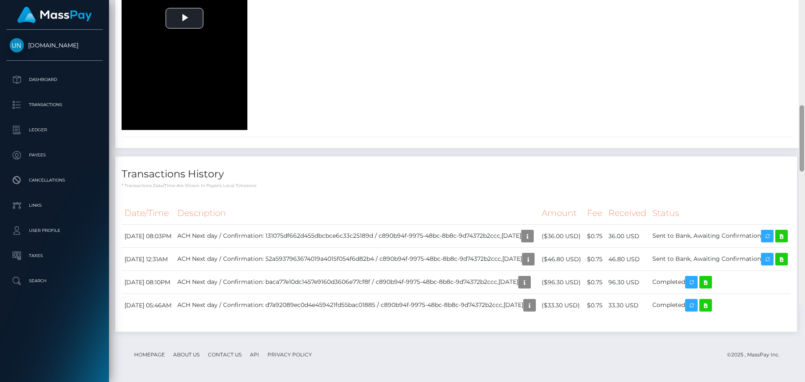
click at [804, 7] on div at bounding box center [801, 114] width 6 height 382
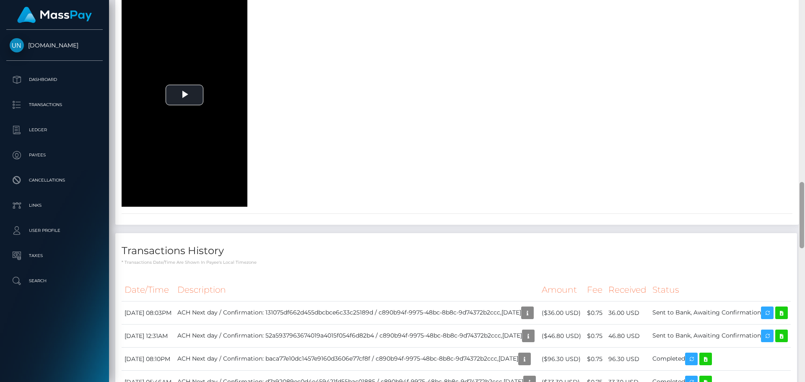
click at [804, 7] on div at bounding box center [801, 191] width 6 height 382
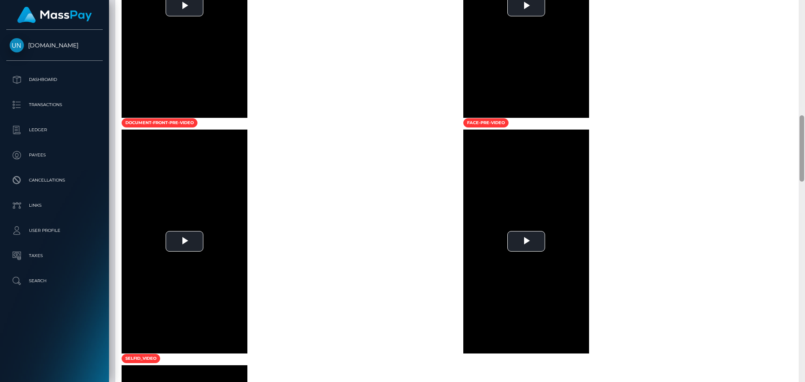
click at [804, 7] on div at bounding box center [801, 191] width 6 height 382
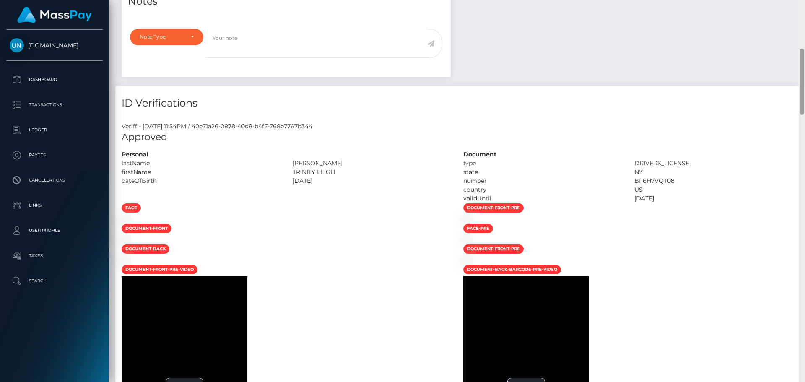
click at [804, 7] on div "Customer Profile Loading... Loading..." at bounding box center [457, 191] width 696 height 382
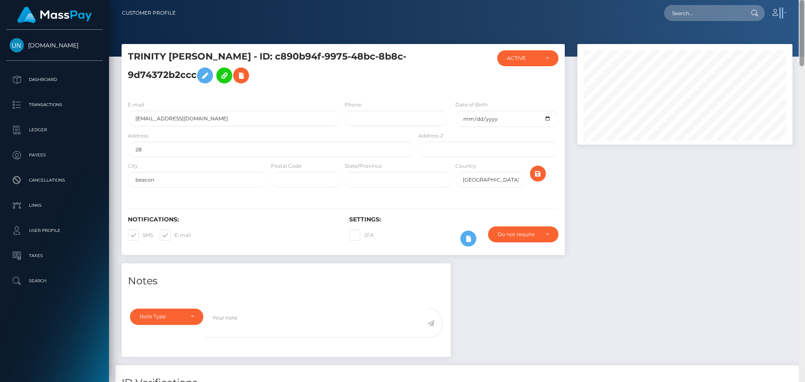
click at [804, 7] on nav "Customer Profile Loading... Loading... Account" at bounding box center [457, 13] width 696 height 26
click at [676, 15] on input "text" at bounding box center [703, 13] width 79 height 16
paste input "priveunice@gmail.com"
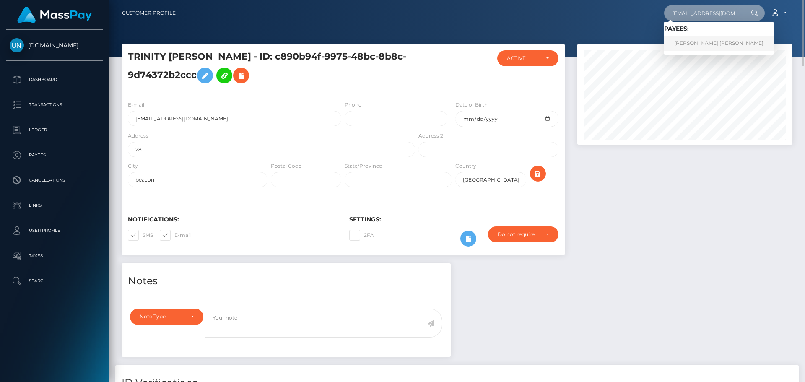
type input "priveunice@gmail.com"
click at [696, 44] on link "LOIDA EUNICE RIVERA PEREZ" at bounding box center [718, 44] width 109 height 16
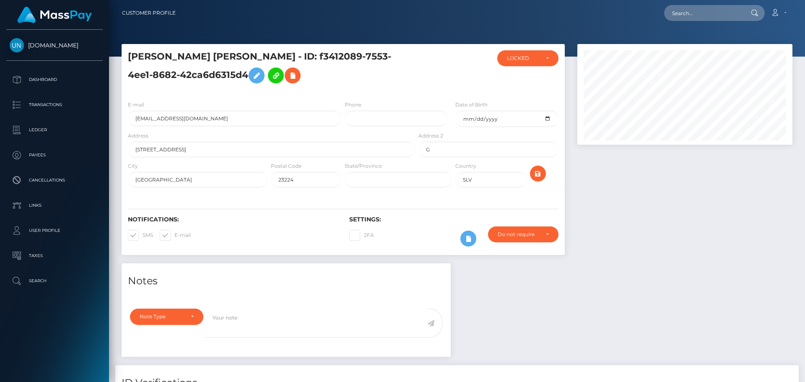
scroll to position [101, 215]
click at [701, 10] on input "text" at bounding box center [703, 13] width 79 height 16
paste input "[EMAIL_ADDRESS][DOMAIN_NAME]"
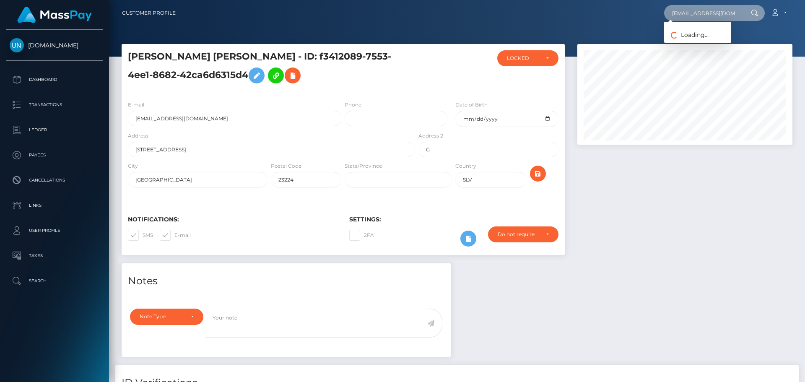
scroll to position [0, 10]
type input "[EMAIL_ADDRESS][DOMAIN_NAME]"
click at [703, 39] on link "SARANI SOTO" at bounding box center [697, 44] width 67 height 16
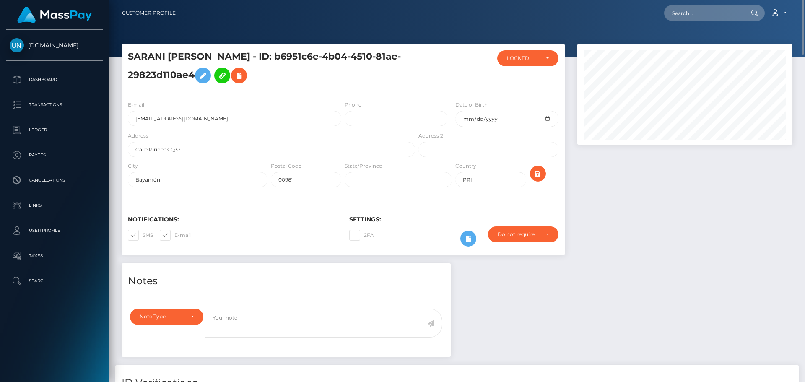
click at [715, 21] on div "Loading... Loading... Account Edit Profile Logout" at bounding box center [486, 13] width 609 height 18
click at [708, 19] on input "text" at bounding box center [703, 13] width 79 height 16
paste input "[EMAIL_ADDRESS][DOMAIN_NAME]"
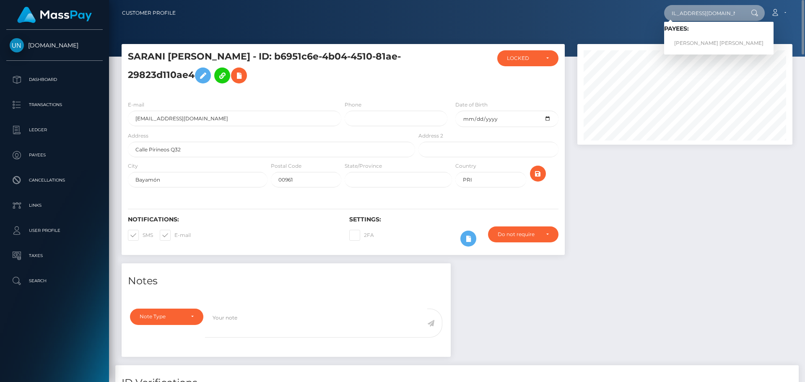
type input "ciarrakrodel0809@icloud.com"
drag, startPoint x: 679, startPoint y: 36, endPoint x: 672, endPoint y: 46, distance: 12.0
click at [673, 45] on link "CIARRA DEANNE KRODEL" at bounding box center [718, 44] width 109 height 16
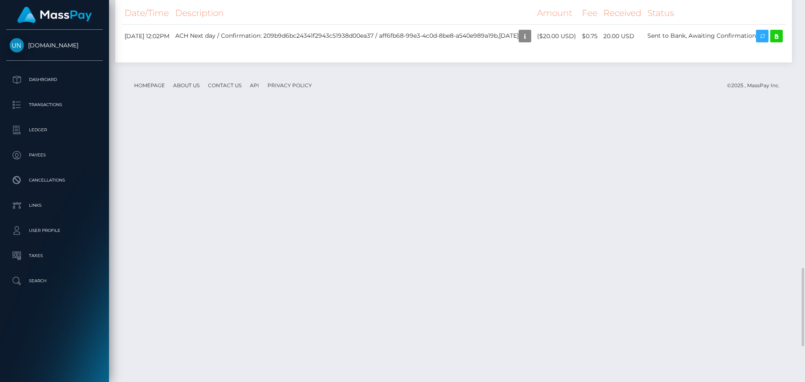
scroll to position [1467, 0]
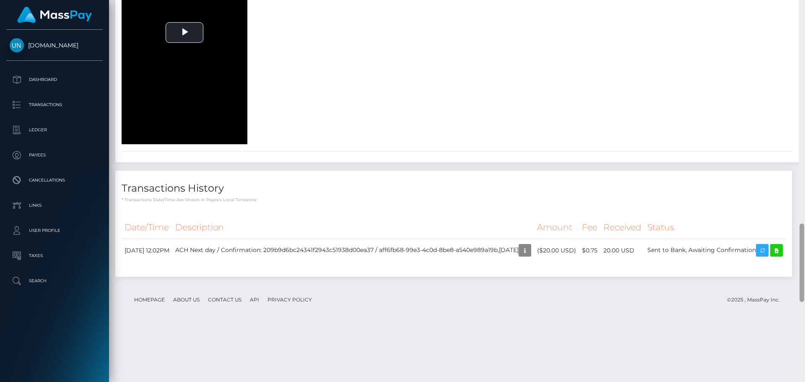
click at [804, 14] on div at bounding box center [801, 191] width 6 height 382
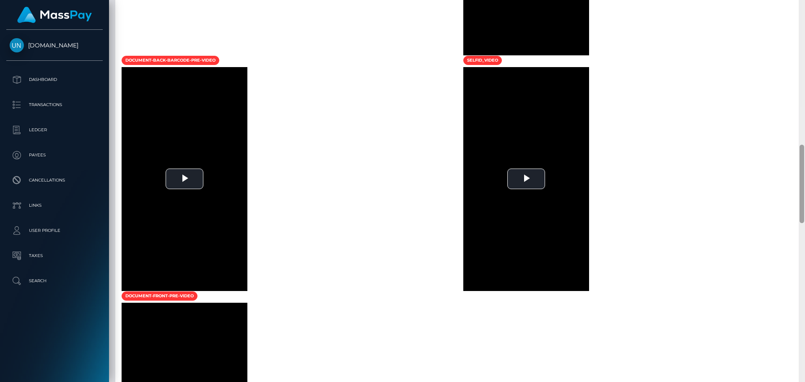
click at [804, 14] on div at bounding box center [801, 191] width 6 height 382
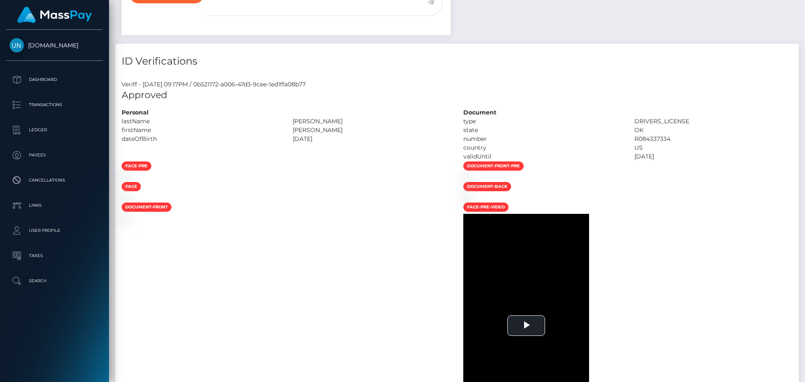
click at [804, 14] on div "Customer Profile Loading... Loading..." at bounding box center [457, 191] width 696 height 382
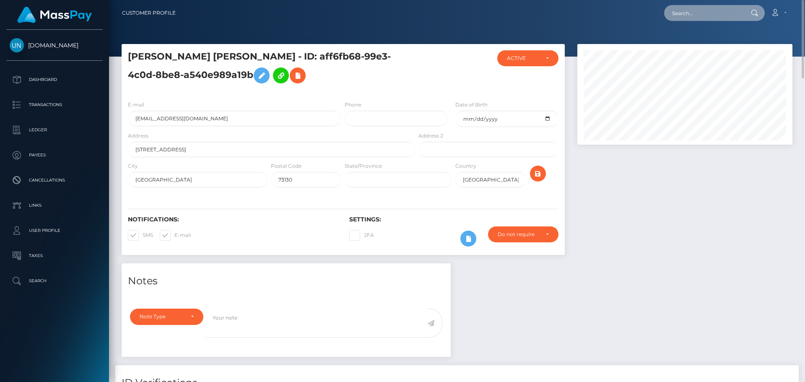
click at [711, 8] on input "text" at bounding box center [703, 13] width 79 height 16
paste input "bastosdeluxe92@gmail.com"
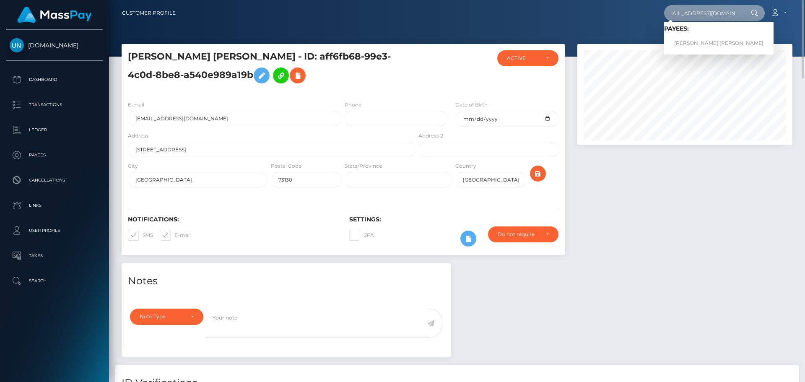
type input "bastosdeluxe92@gmail.com"
click at [709, 39] on link "BAPTISTE PIERRE ROLAND WICKER" at bounding box center [718, 44] width 109 height 16
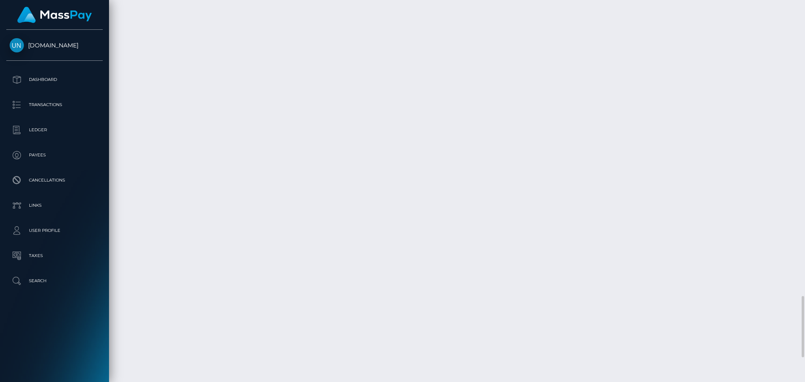
scroll to position [1997, 0]
click at [804, 19] on div at bounding box center [801, 191] width 6 height 382
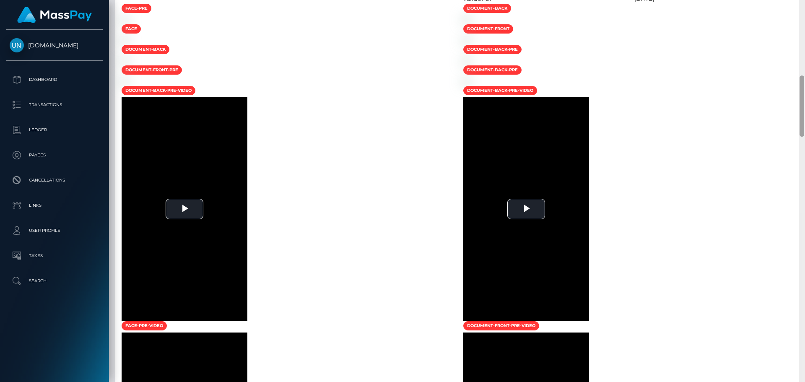
click at [804, 10] on div at bounding box center [801, 191] width 6 height 382
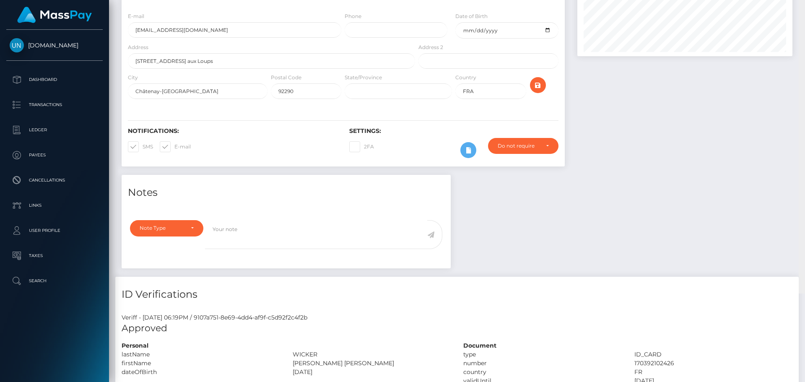
click at [804, 10] on div "Customer Profile Loading... Loading..." at bounding box center [457, 191] width 696 height 382
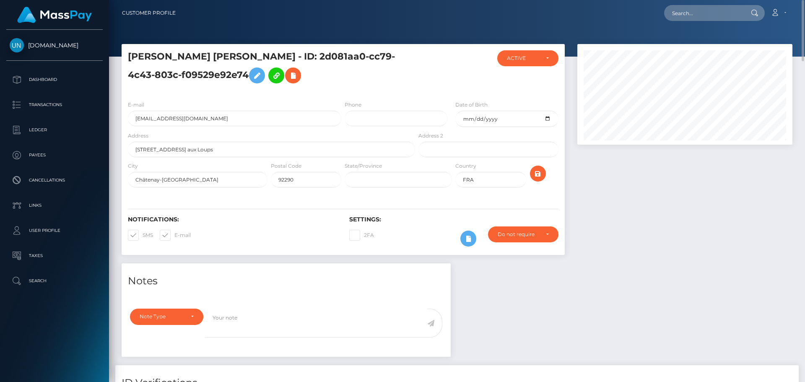
click at [665, 5] on div "Loading... Loading..." at bounding box center [714, 13] width 101 height 16
click at [685, 8] on input "text" at bounding box center [703, 13] width 79 height 16
paste input "jayssiecolon18@gmail.com"
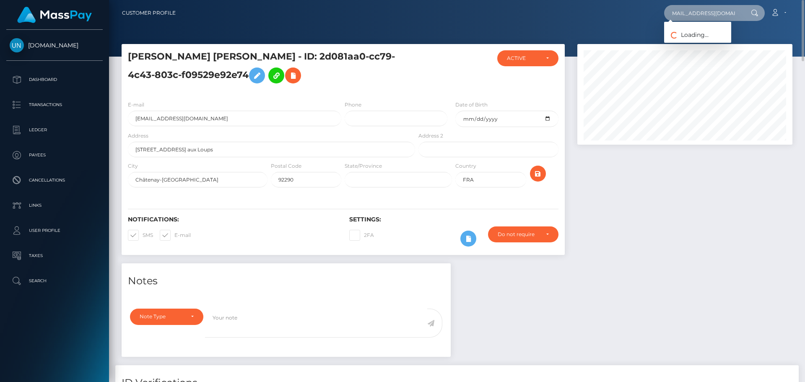
type input "jayssiecolon18@gmail.com"
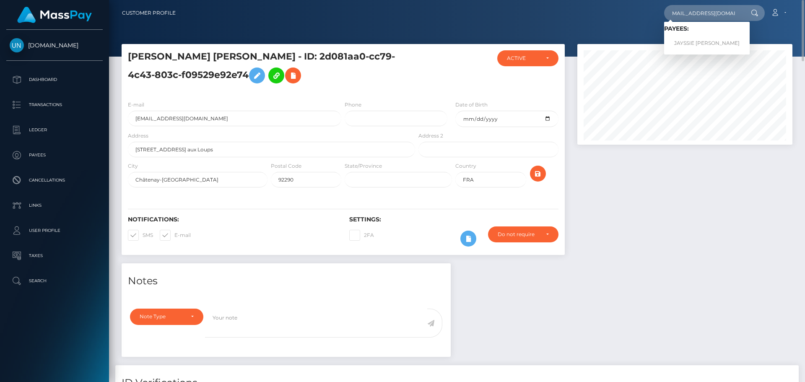
click at [692, 40] on link "JAYSSIE COLON AMADOR" at bounding box center [706, 44] width 85 height 16
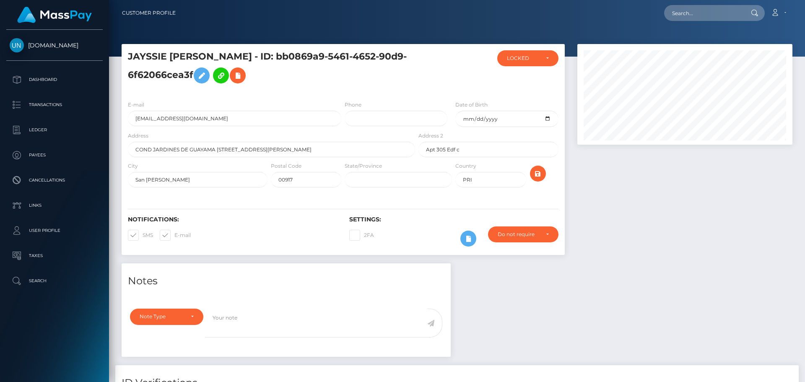
scroll to position [101, 215]
drag, startPoint x: 672, startPoint y: 16, endPoint x: 686, endPoint y: 18, distance: 13.6
click at [672, 16] on input "text" at bounding box center [703, 13] width 79 height 16
paste input "[EMAIL_ADDRESS][DOMAIN_NAME]"
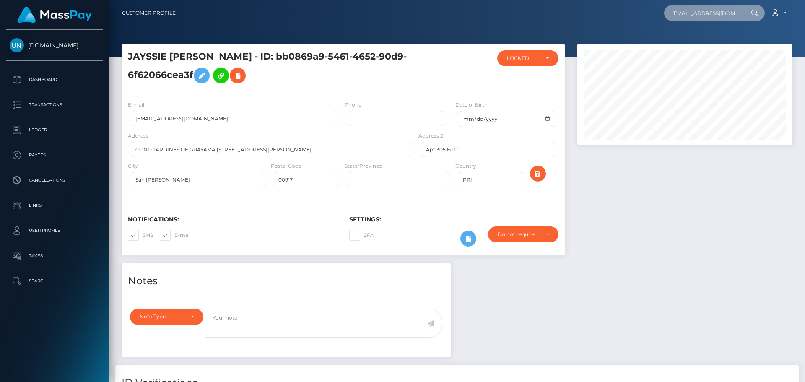
scroll to position [0, 16]
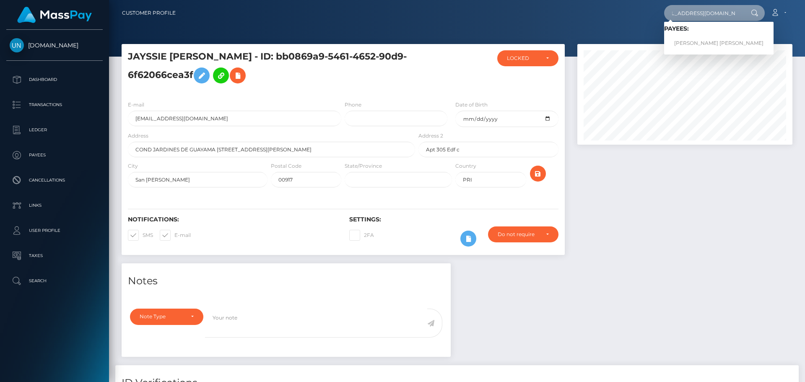
type input "[EMAIL_ADDRESS][DOMAIN_NAME]"
click at [681, 40] on link "CHRISTIAN DAVID OCASIO RODRIGUEZ" at bounding box center [718, 44] width 109 height 16
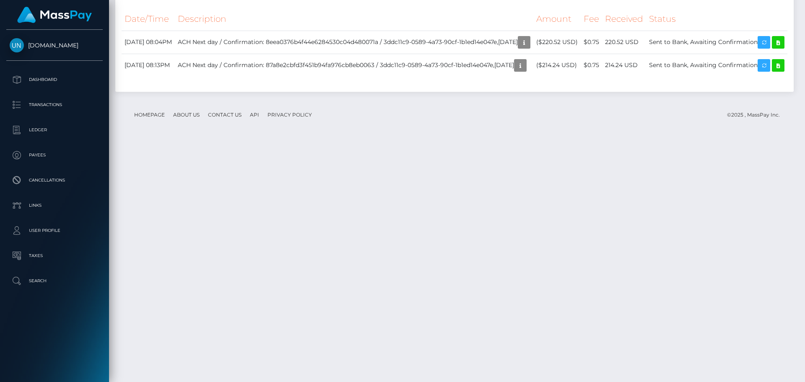
scroll to position [1346, 0]
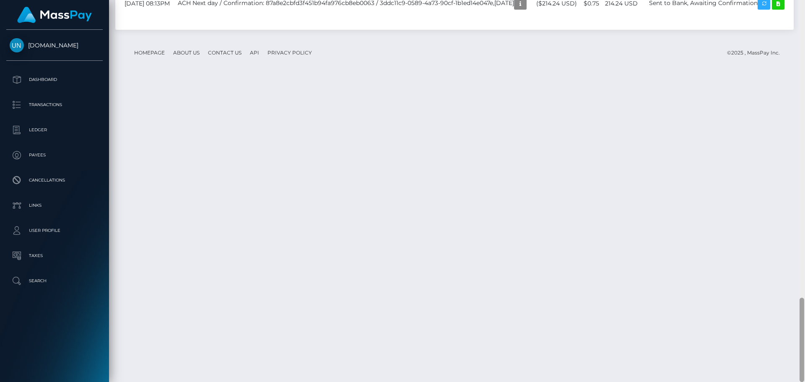
click at [804, 1] on div at bounding box center [801, 191] width 6 height 382
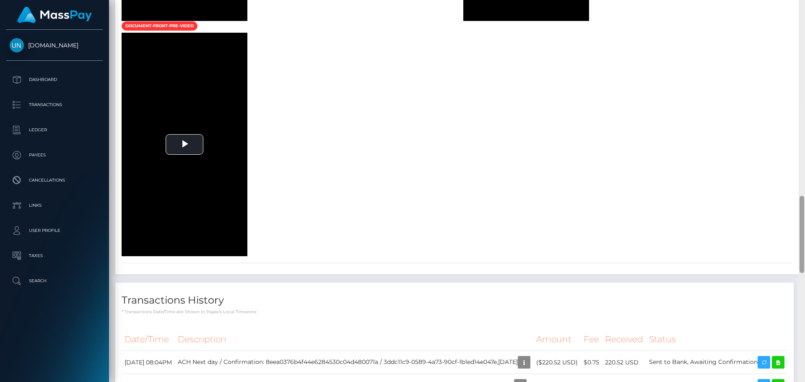
click at [804, 1] on div at bounding box center [801, 191] width 6 height 382
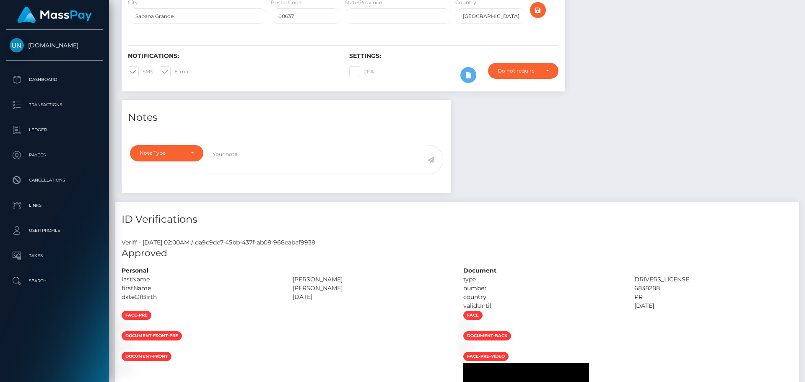
scroll to position [0, 0]
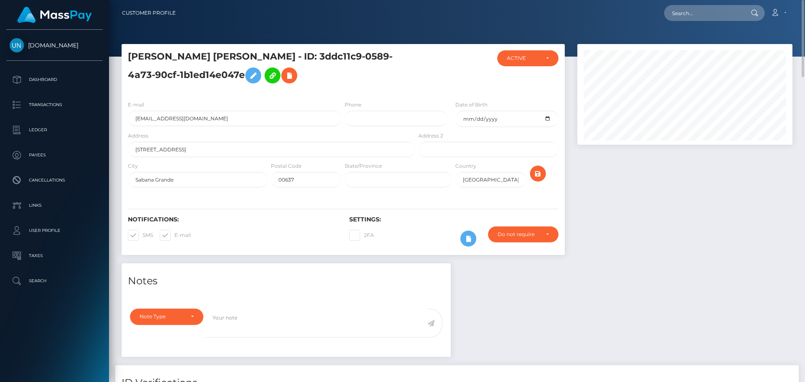
click at [739, 43] on div at bounding box center [457, 28] width 696 height 57
click at [720, 27] on div at bounding box center [457, 28] width 696 height 57
click at [720, 21] on div "Loading... Loading... Account Edit Profile Logout" at bounding box center [486, 13] width 609 height 18
click at [717, 11] on input "text" at bounding box center [703, 13] width 79 height 16
paste input "bts22jzs5f@privaterelay.appleid.com"
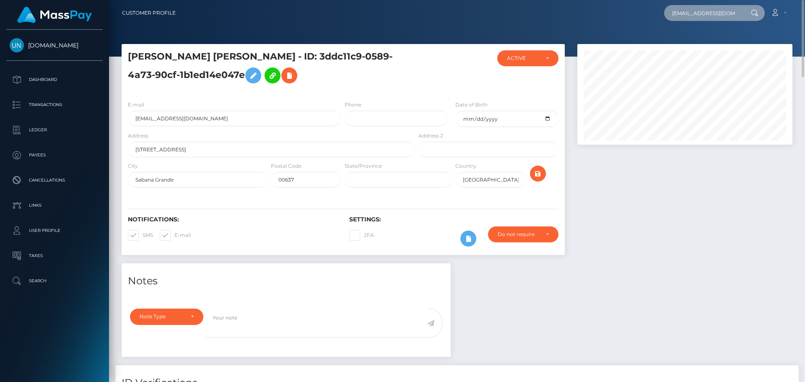
scroll to position [0, 29]
type input "bts22jzs5f@privaterelay.appleid.com"
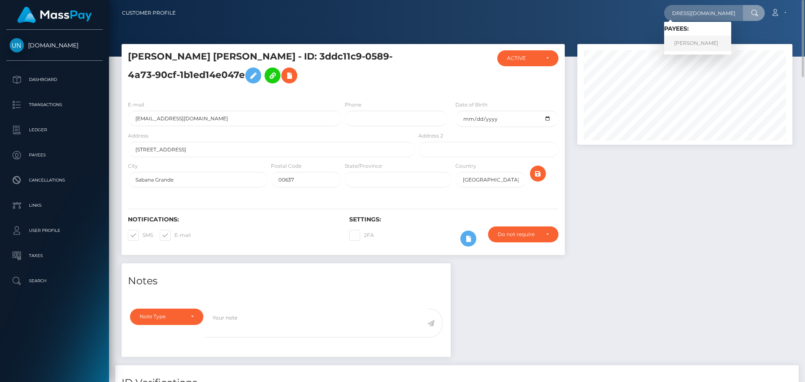
click at [685, 49] on link "JULIANA SANTIAGO LOPEZ" at bounding box center [697, 44] width 67 height 16
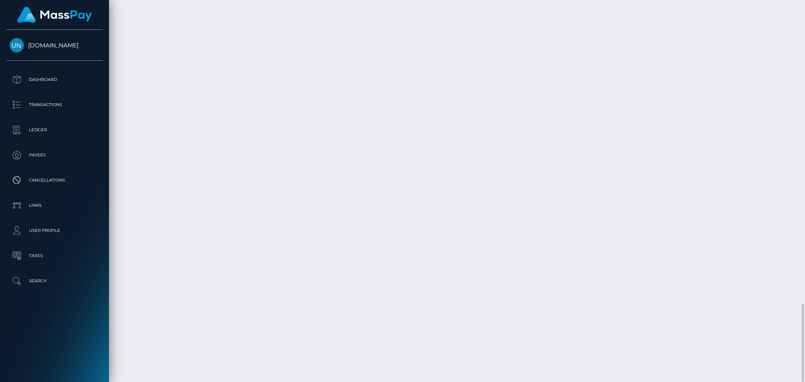
scroll to position [101, 215]
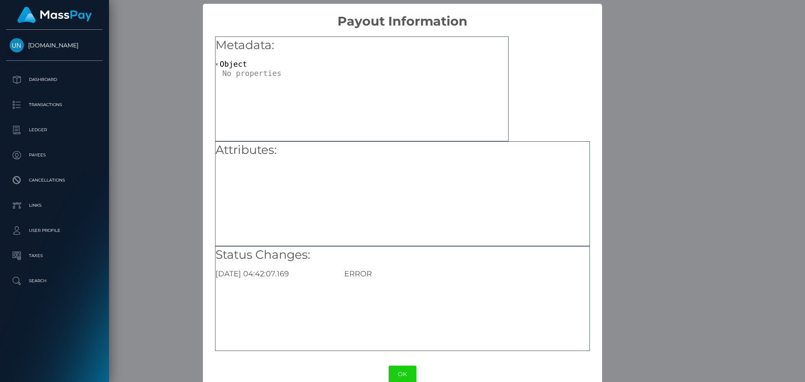
click at [658, 156] on div "× Payout Information Metadata: Object Attributes: Status Changes: 2025-08-28 04…" at bounding box center [402, 191] width 805 height 382
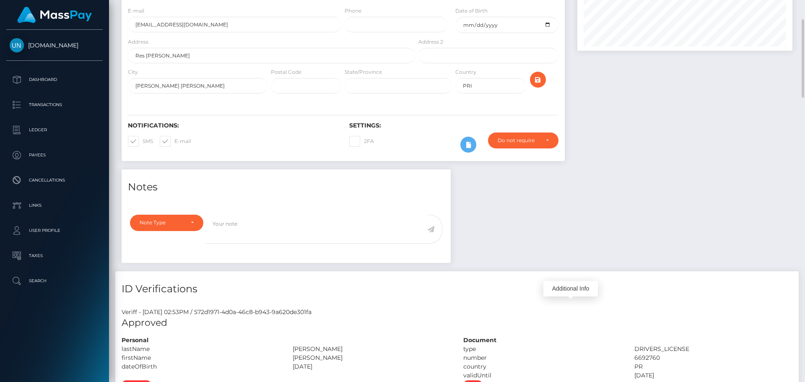
scroll to position [0, 0]
